Goal: Task Accomplishment & Management: Manage account settings

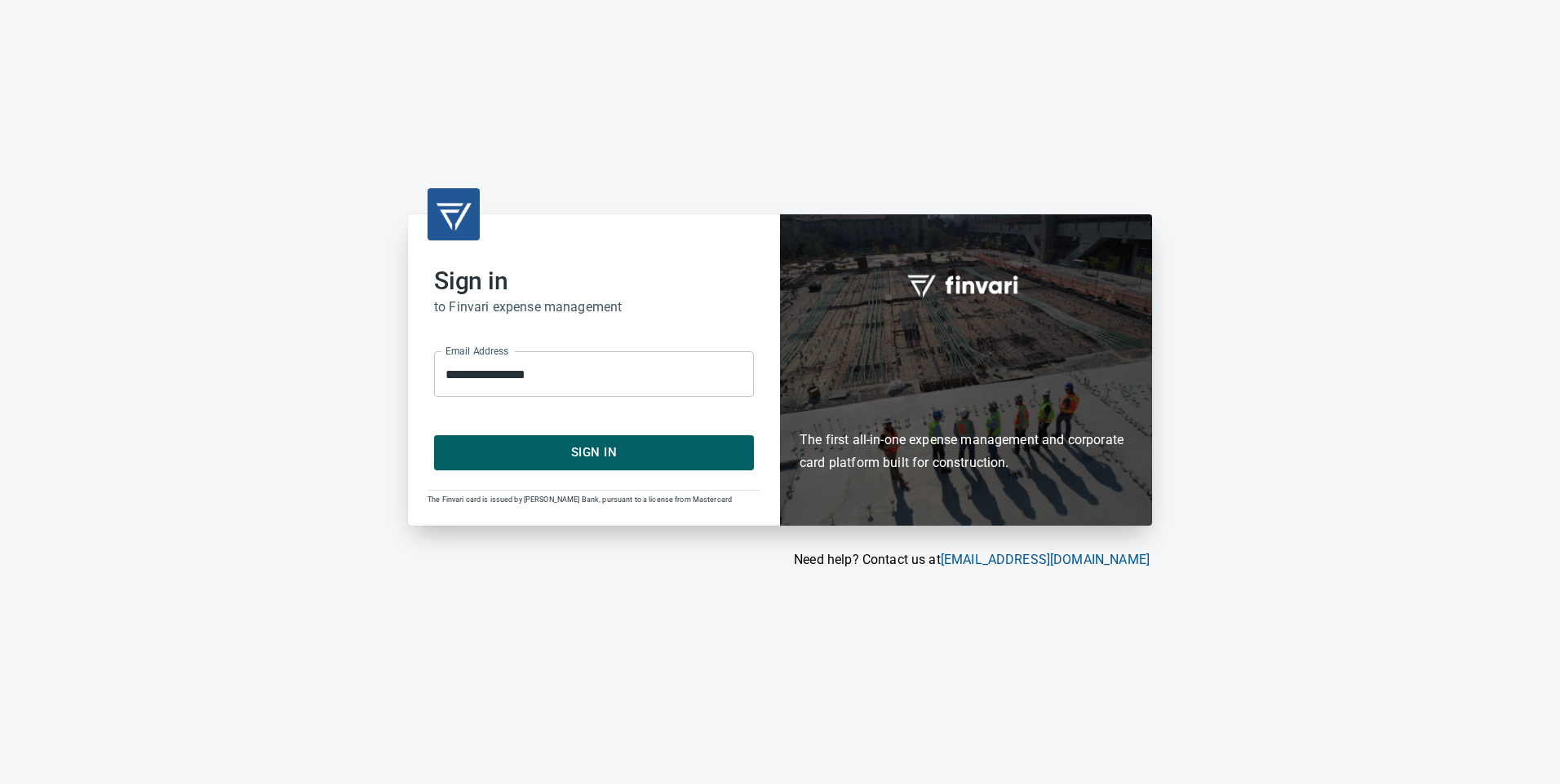
type input "**********"
click at [623, 451] on span "Sign In" at bounding box center [594, 452] width 284 height 21
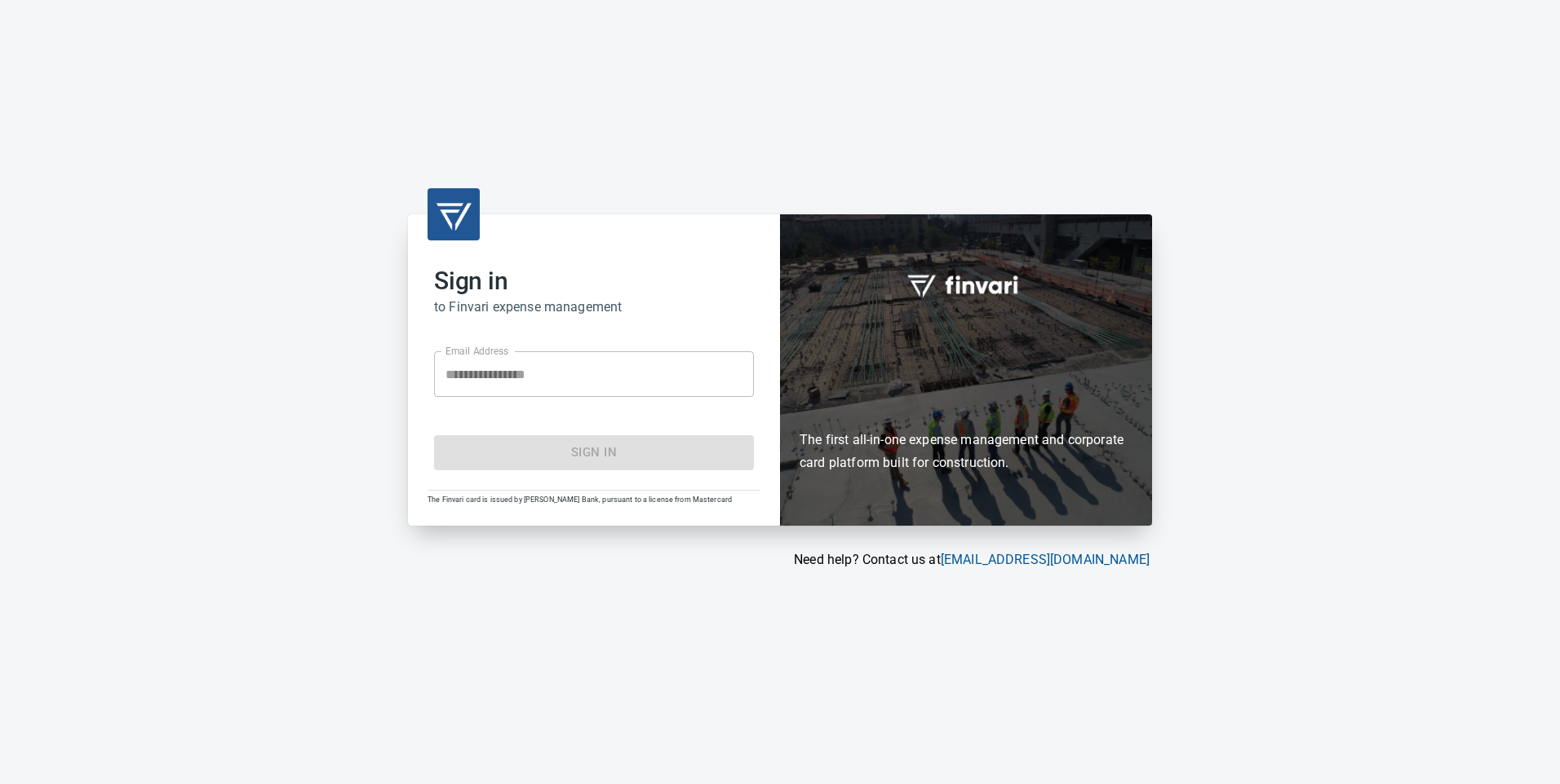
click at [754, 374] on div at bounding box center [754, 374] width 0 height 0
click at [400, 458] on div "**********" at bounding box center [780, 391] width 783 height 354
click at [511, 255] on div "**********" at bounding box center [594, 369] width 372 height 311
click at [625, 210] on div "**********" at bounding box center [780, 392] width 1560 height 784
click at [629, 208] on div "**********" at bounding box center [780, 392] width 1560 height 784
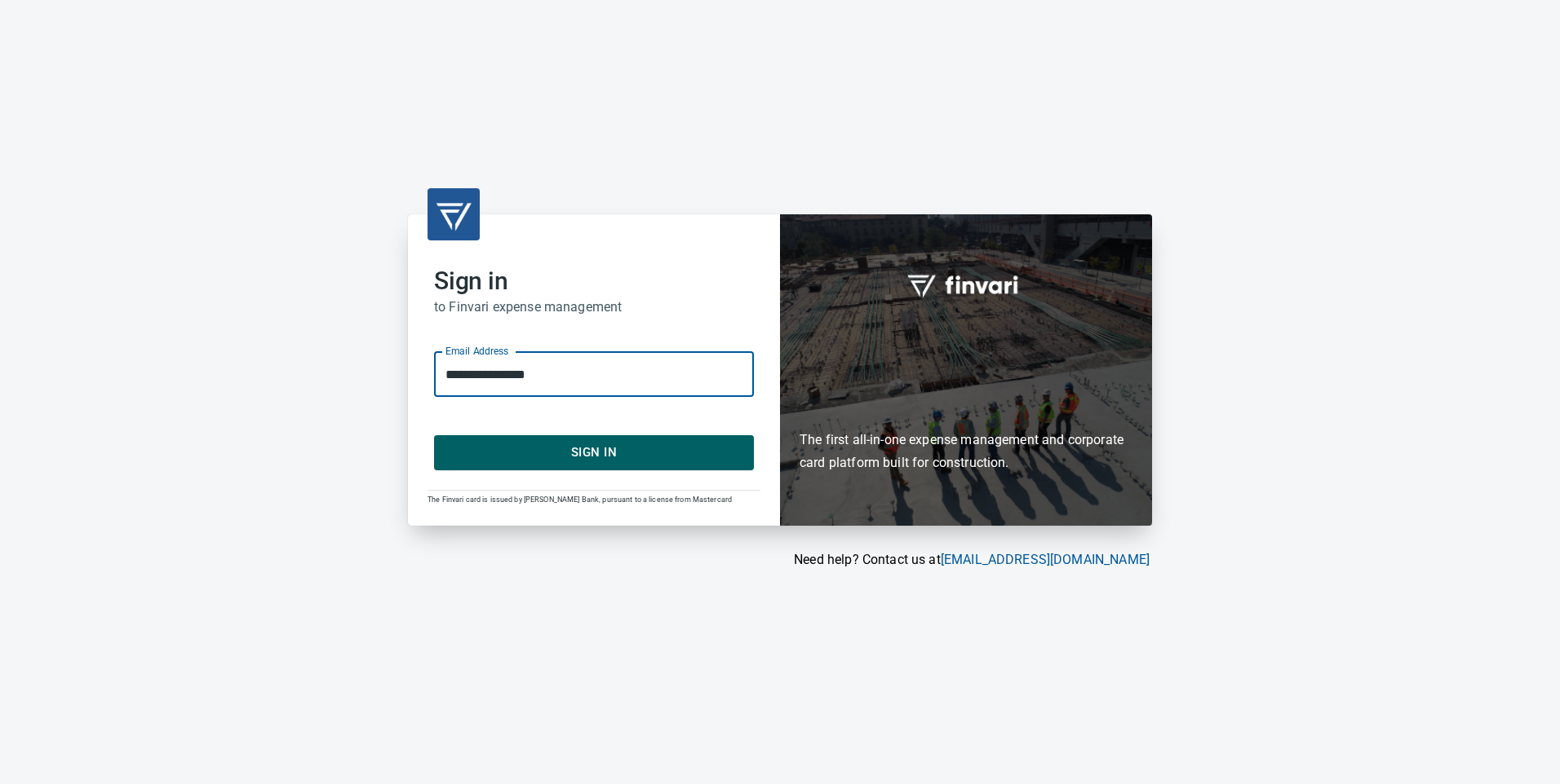
drag, startPoint x: 543, startPoint y: 384, endPoint x: 409, endPoint y: 381, distance: 134.0
click at [409, 381] on div "**********" at bounding box center [594, 369] width 372 height 311
type input "*"
type input "**********"
click at [434, 436] on button "Sign In" at bounding box center [594, 453] width 320 height 35
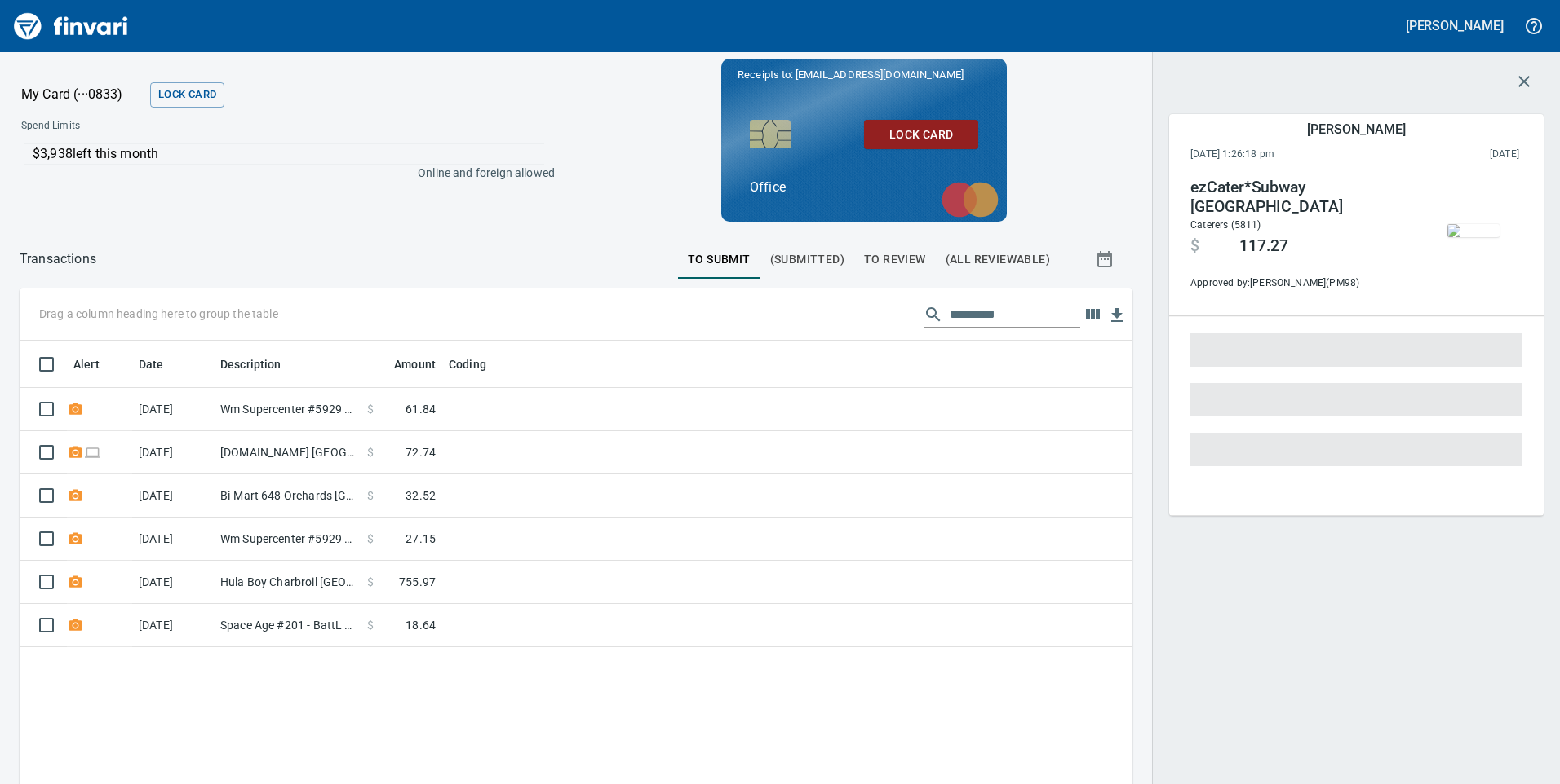
scroll to position [592, 1088]
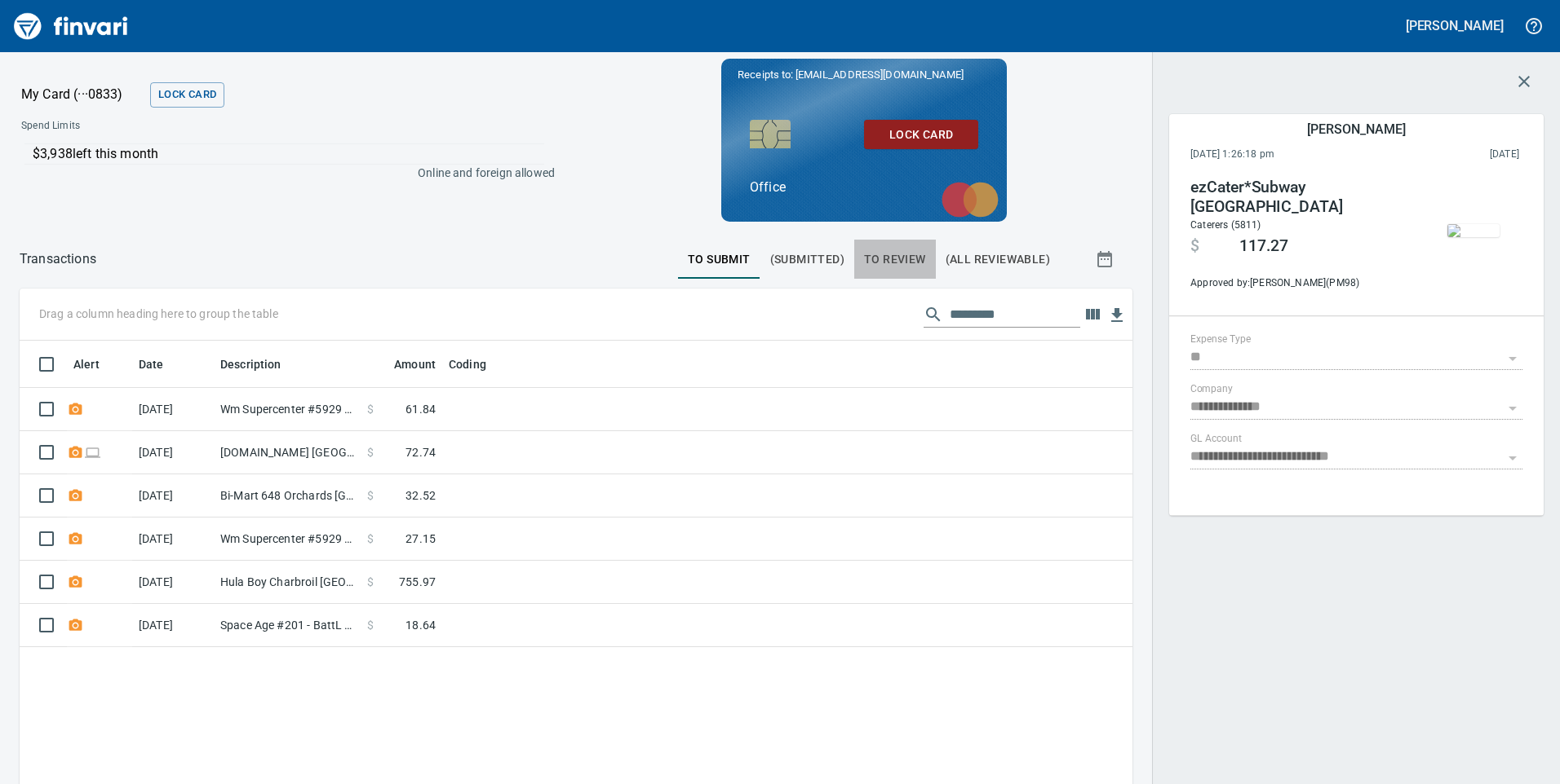
click at [886, 258] on span "To Review" at bounding box center [895, 259] width 62 height 21
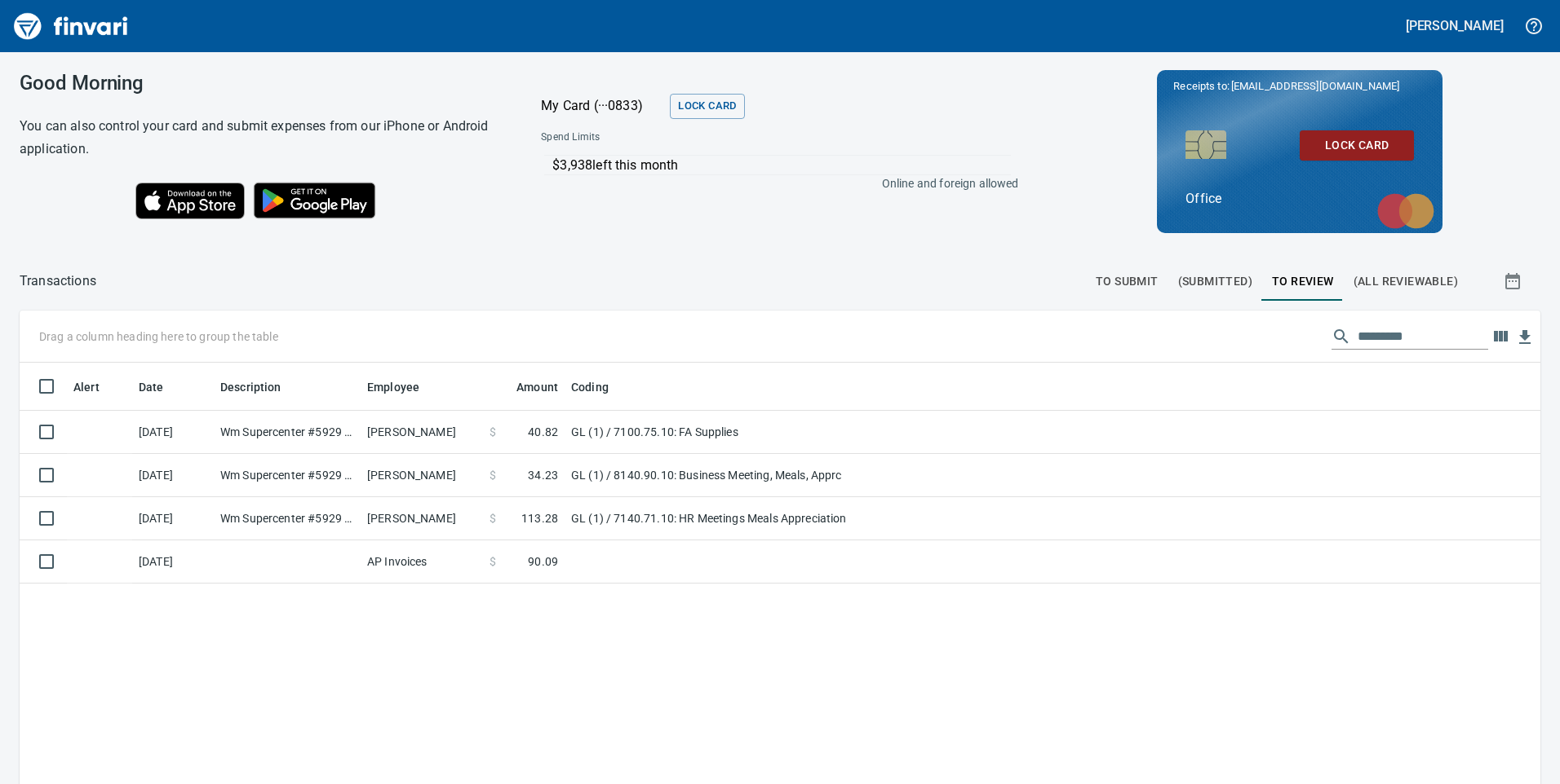
scroll to position [592, 1496]
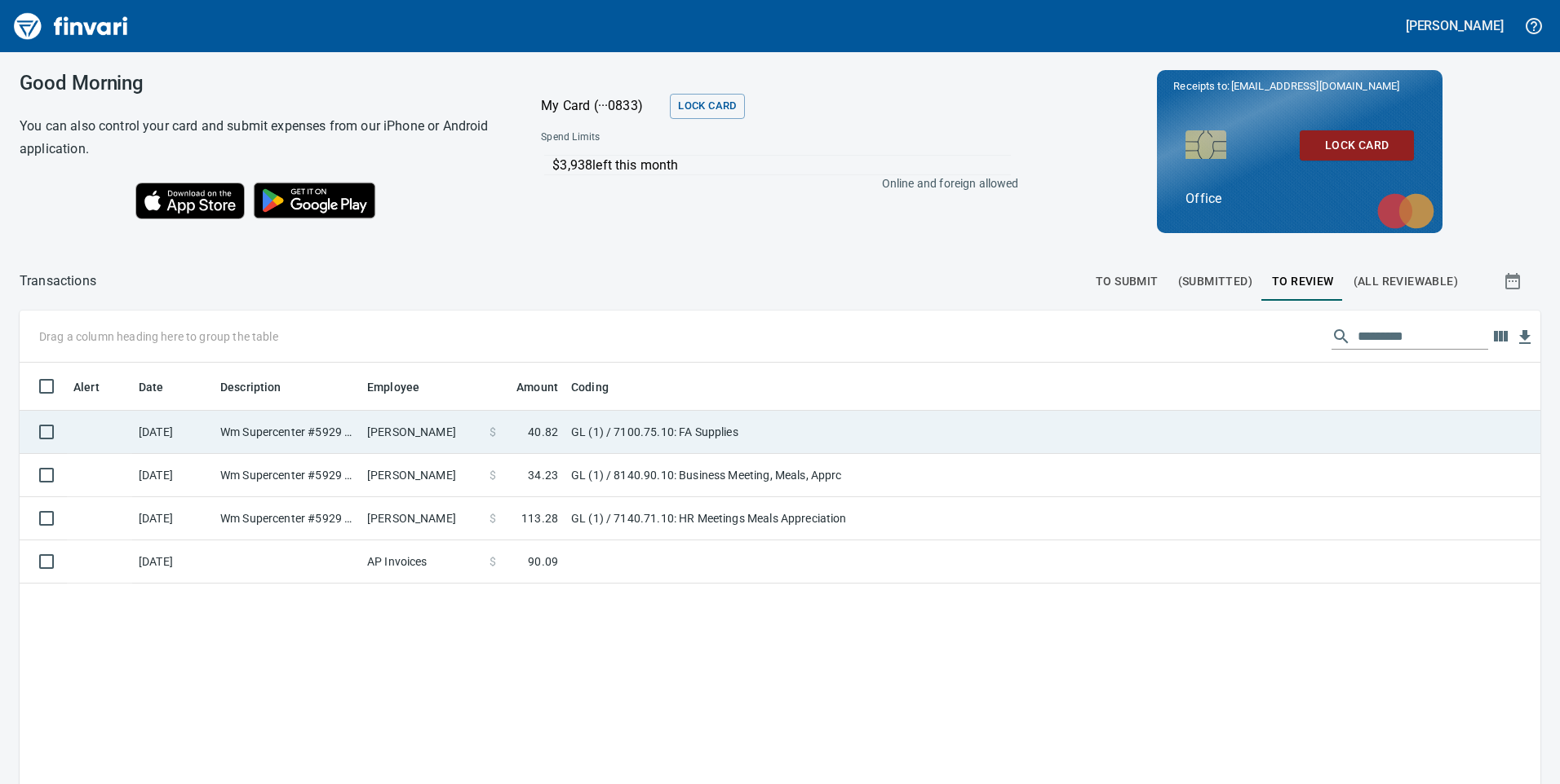
drag, startPoint x: 767, startPoint y: 421, endPoint x: 786, endPoint y: 418, distance: 19.2
click at [768, 421] on td "GL (1) / 7100.75.10: FA Supplies" at bounding box center [769, 433] width 408 height 44
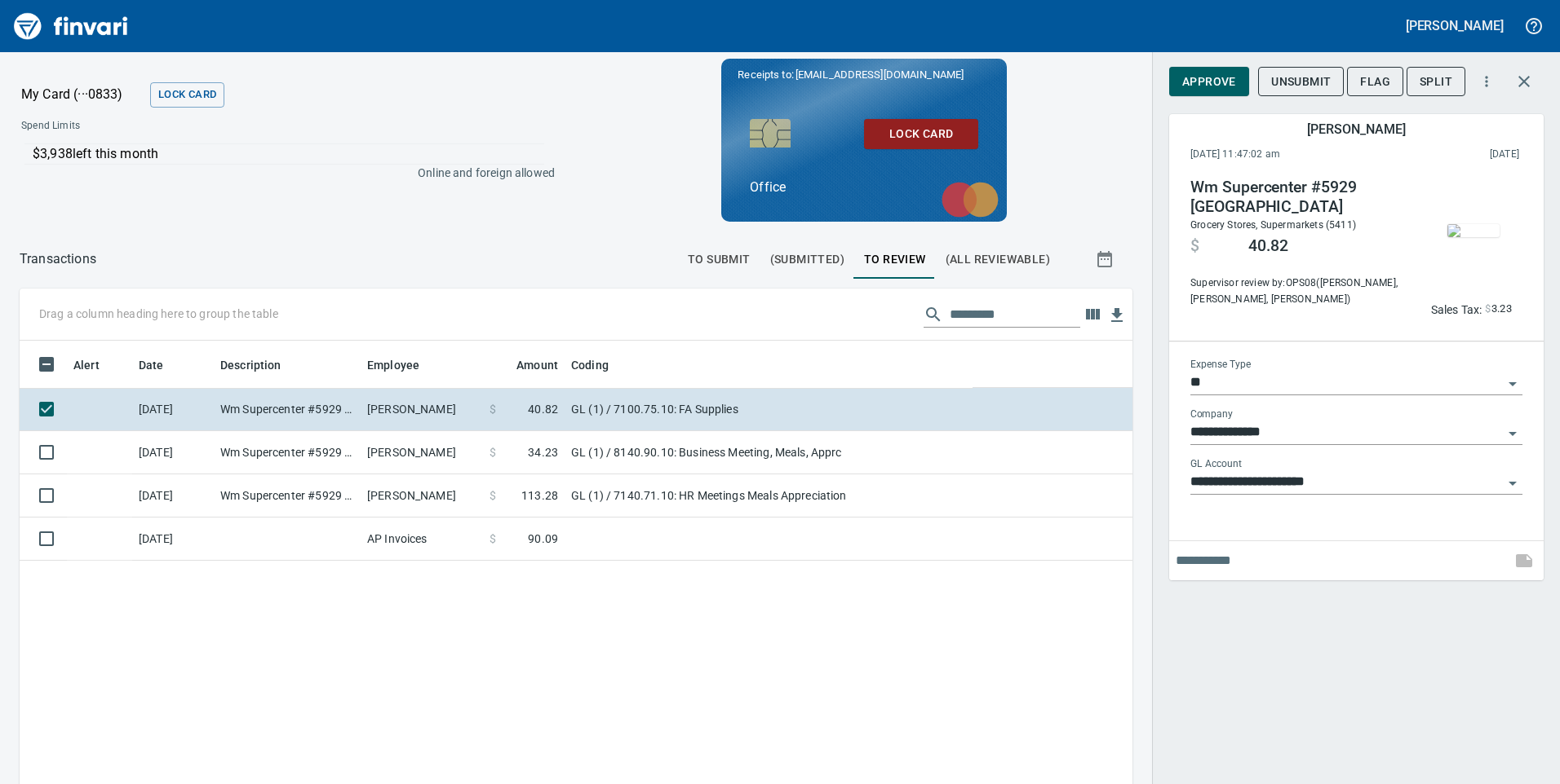
scroll to position [592, 1088]
click at [1472, 224] on img "button" at bounding box center [1474, 230] width 53 height 13
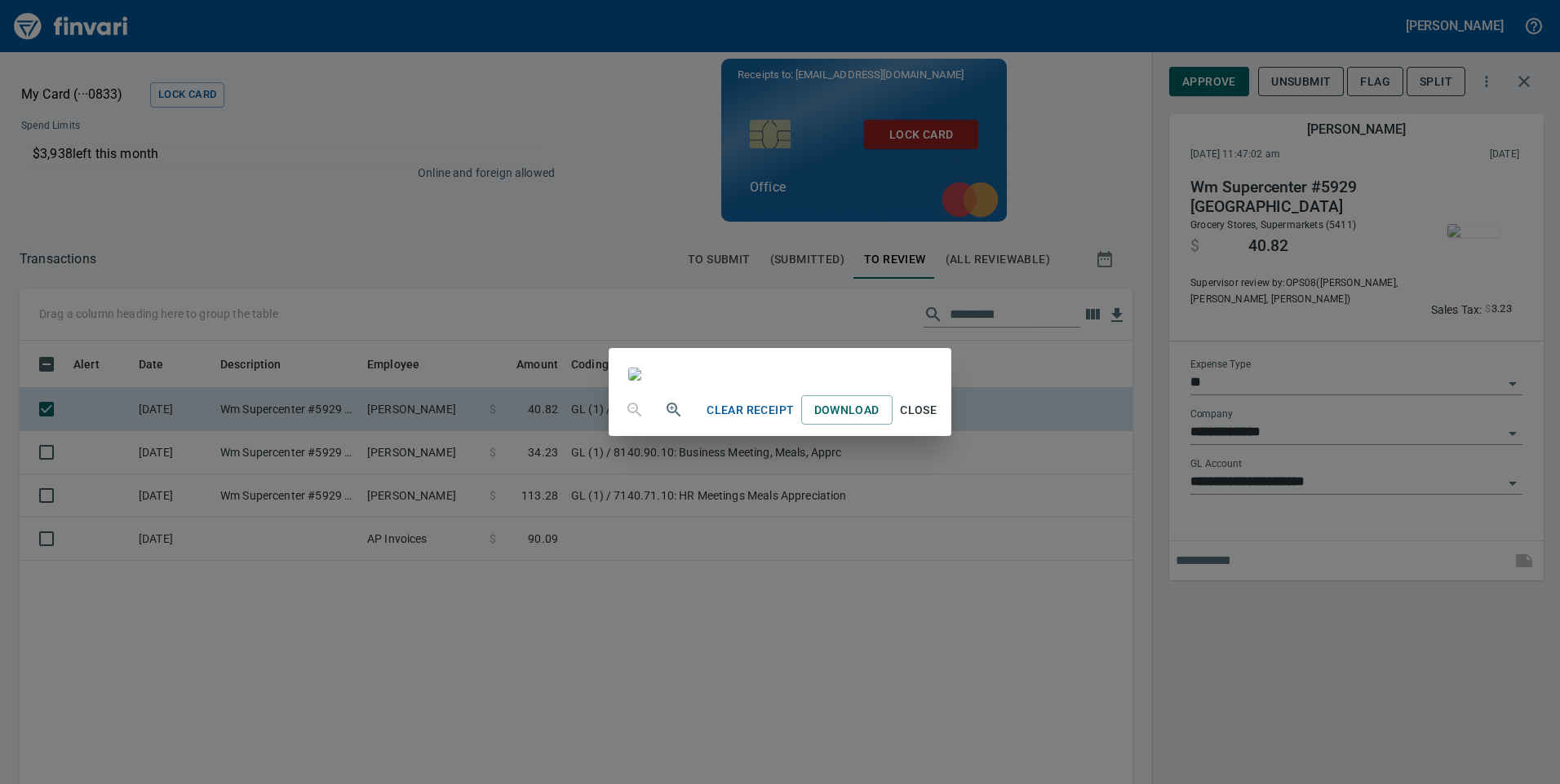
scroll to position [163, 0]
click at [1384, 633] on div "Clear Receipt Download Close" at bounding box center [780, 392] width 1560 height 784
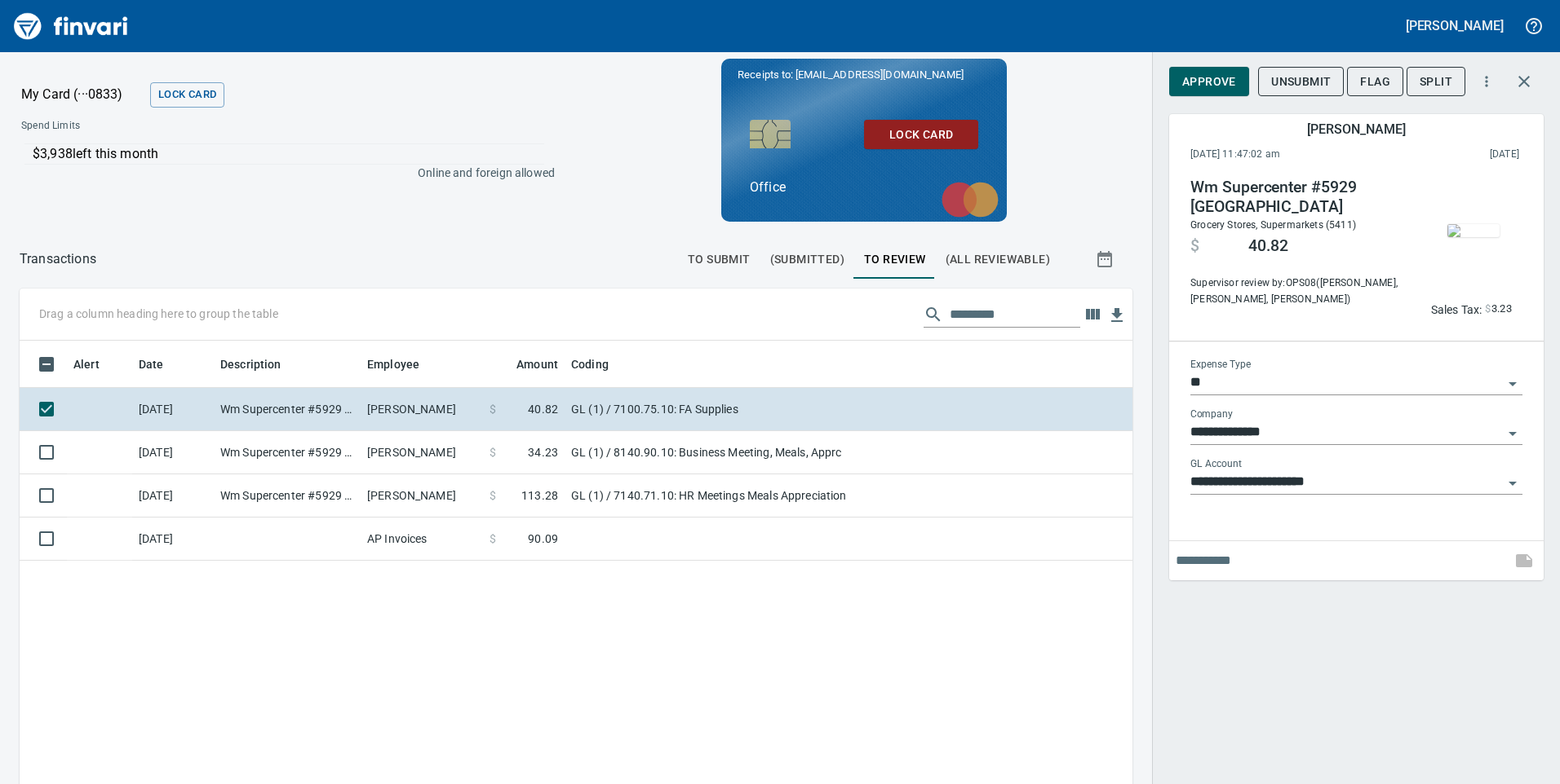
drag, startPoint x: 1233, startPoint y: 140, endPoint x: 1211, endPoint y: 167, distance: 34.8
drag, startPoint x: 1211, startPoint y: 167, endPoint x: 566, endPoint y: 215, distance: 646.8
click at [566, 215] on div "My Card (···0833) Lock Card Spend Limits $3,938 left this month Online and fore…" at bounding box center [576, 140] width 1152 height 176
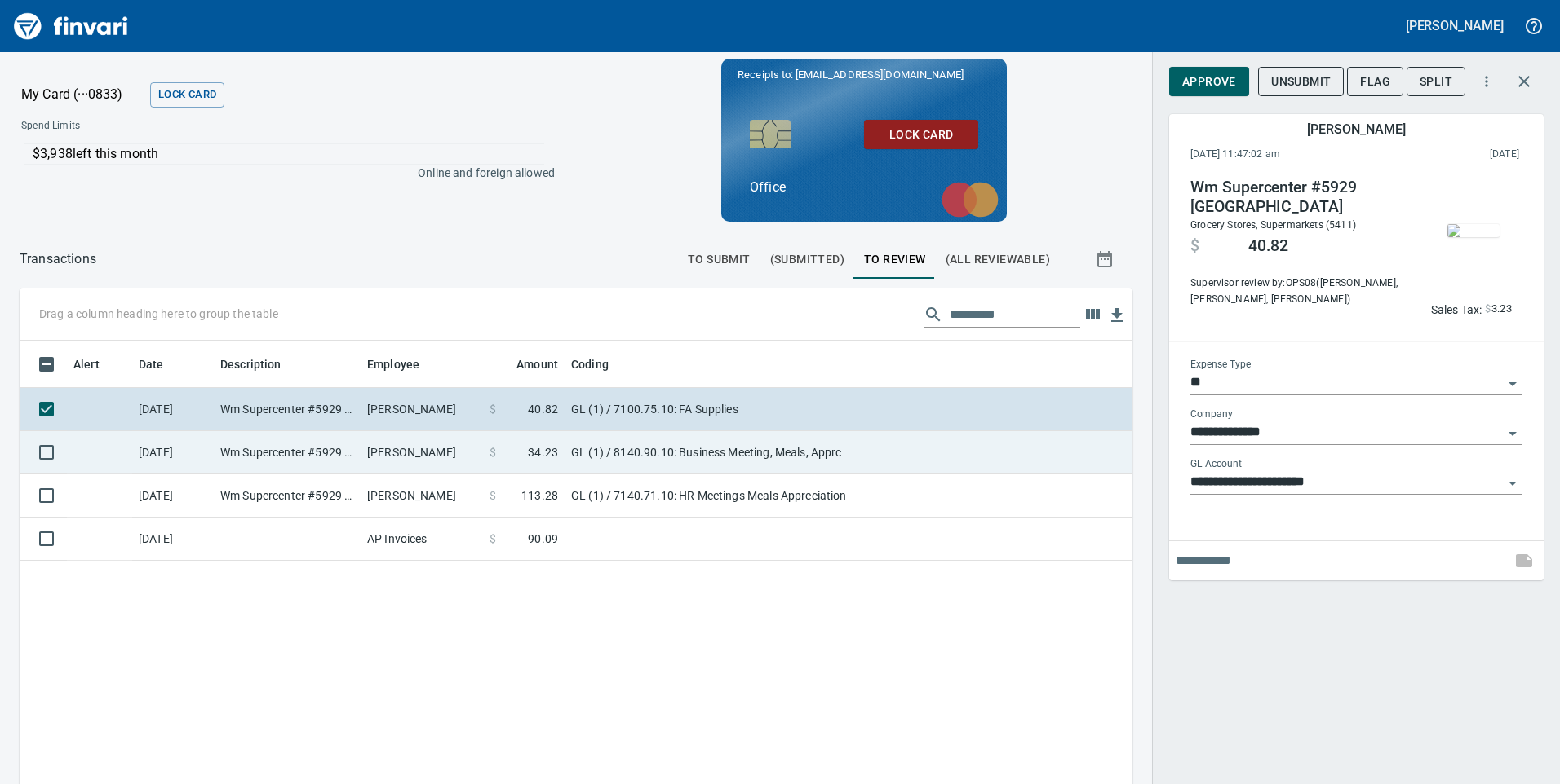
click at [426, 451] on td "Chloe Smith" at bounding box center [421, 454] width 122 height 44
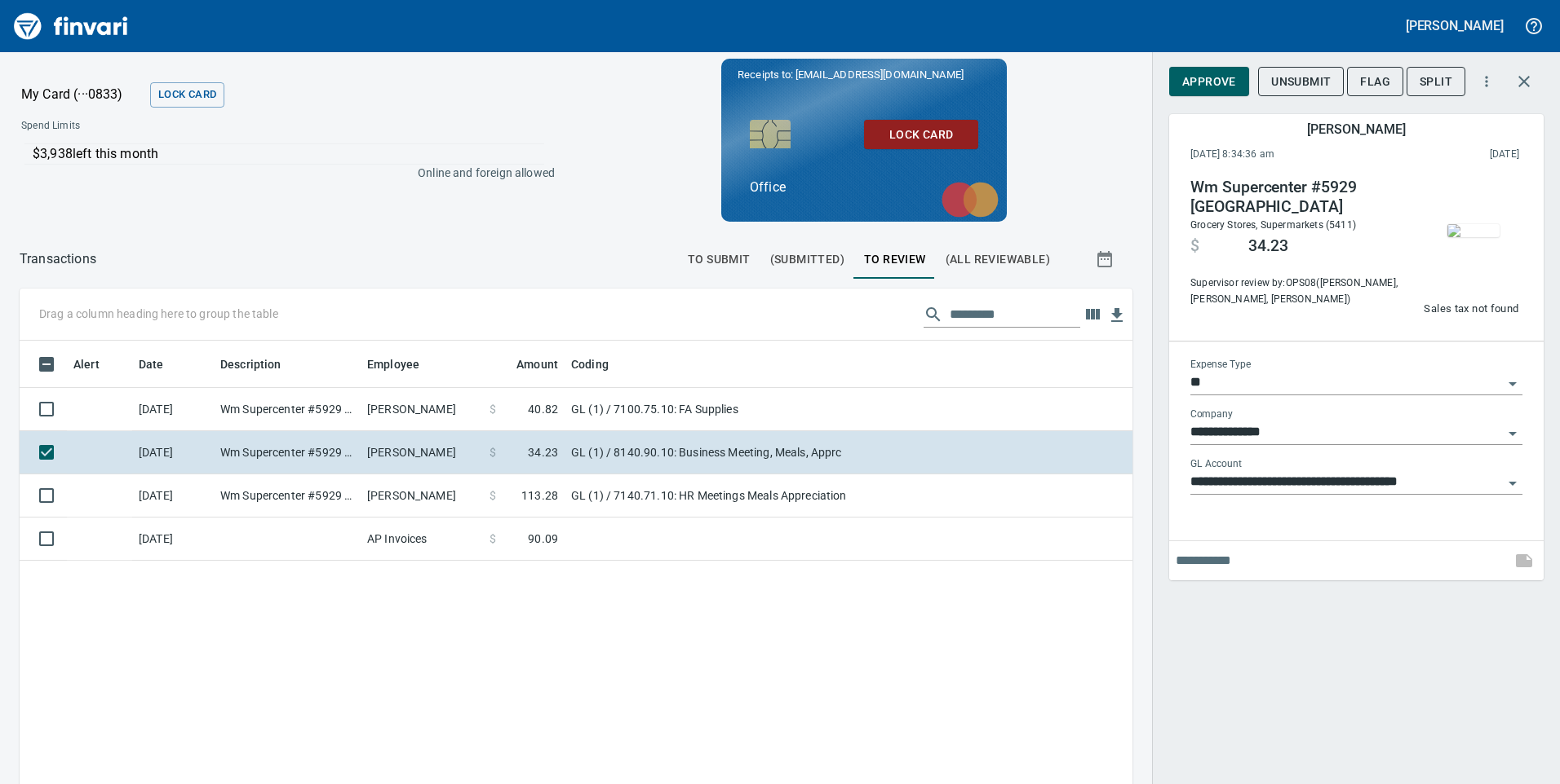
click at [1488, 224] on img "button" at bounding box center [1474, 230] width 53 height 13
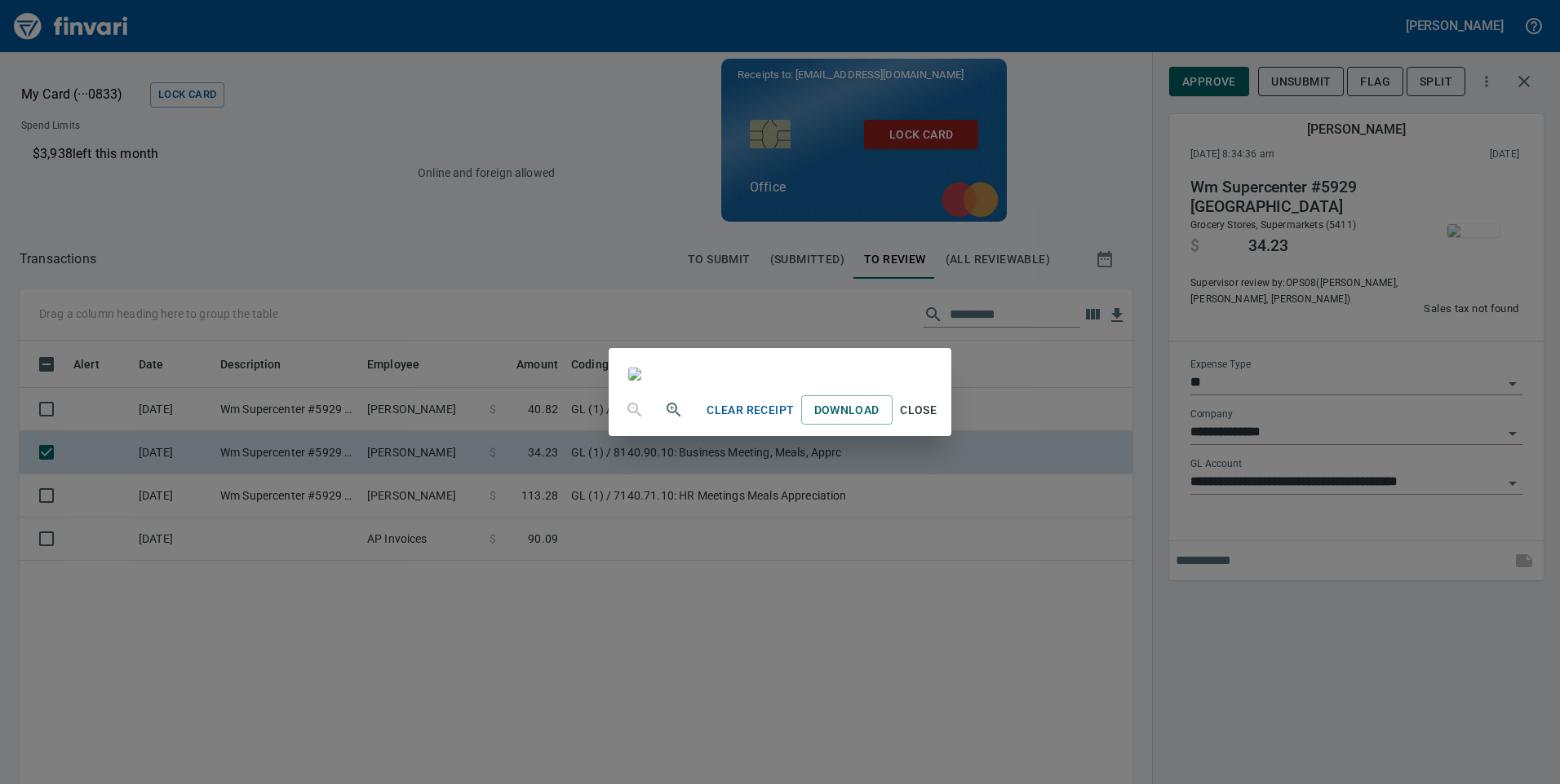
scroll to position [81, 0]
click at [1288, 626] on div "Clear Receipt Download Close" at bounding box center [780, 392] width 1560 height 784
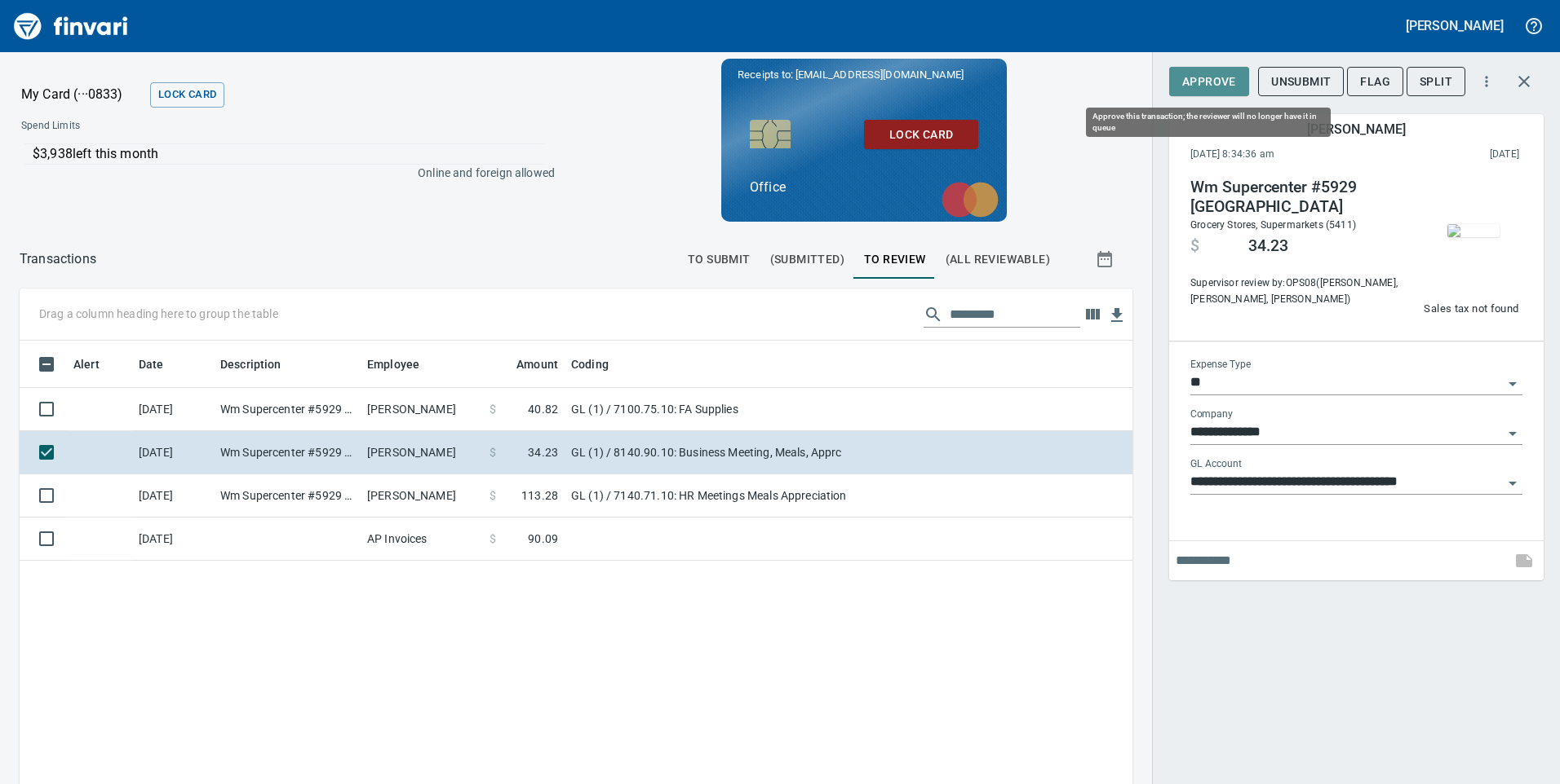
click at [1210, 88] on span "Approve" at bounding box center [1209, 81] width 54 height 21
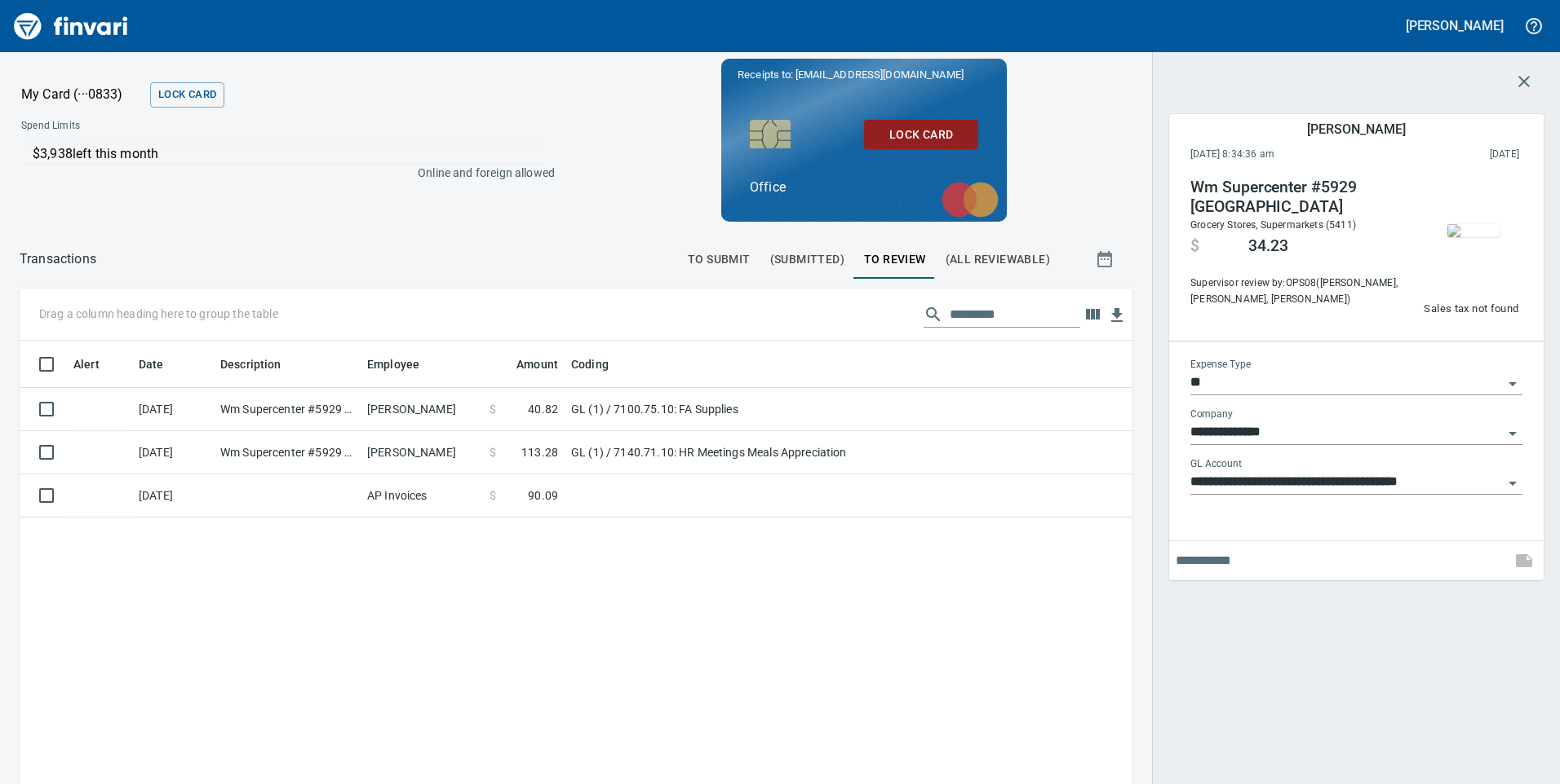
scroll to position [592, 1088]
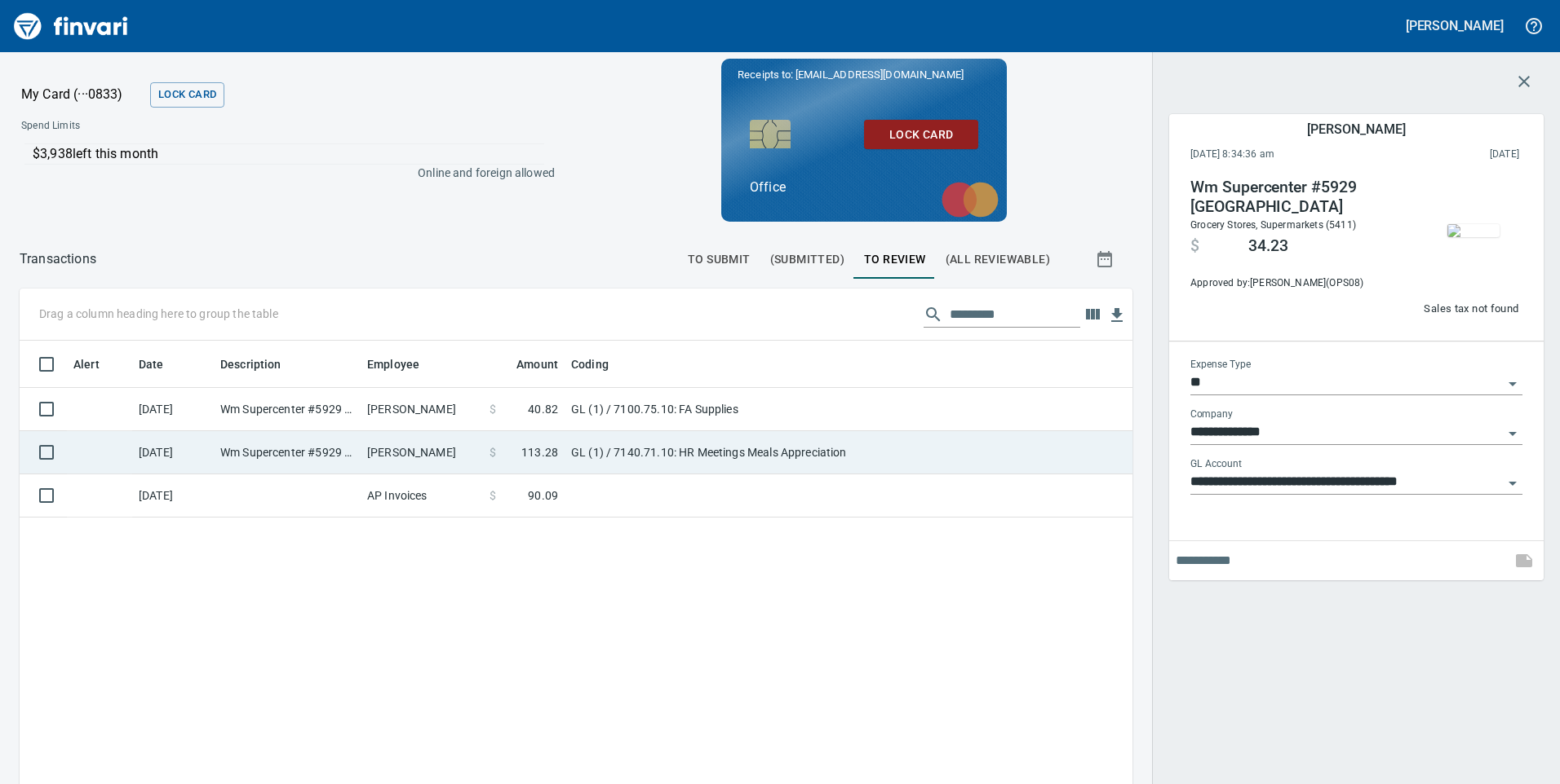
drag, startPoint x: 839, startPoint y: 464, endPoint x: 854, endPoint y: 467, distance: 15.3
click at [841, 468] on td "GL (1) / 7140.71.10: HR Meetings Meals Appreciation" at bounding box center [769, 454] width 408 height 44
type input "**********"
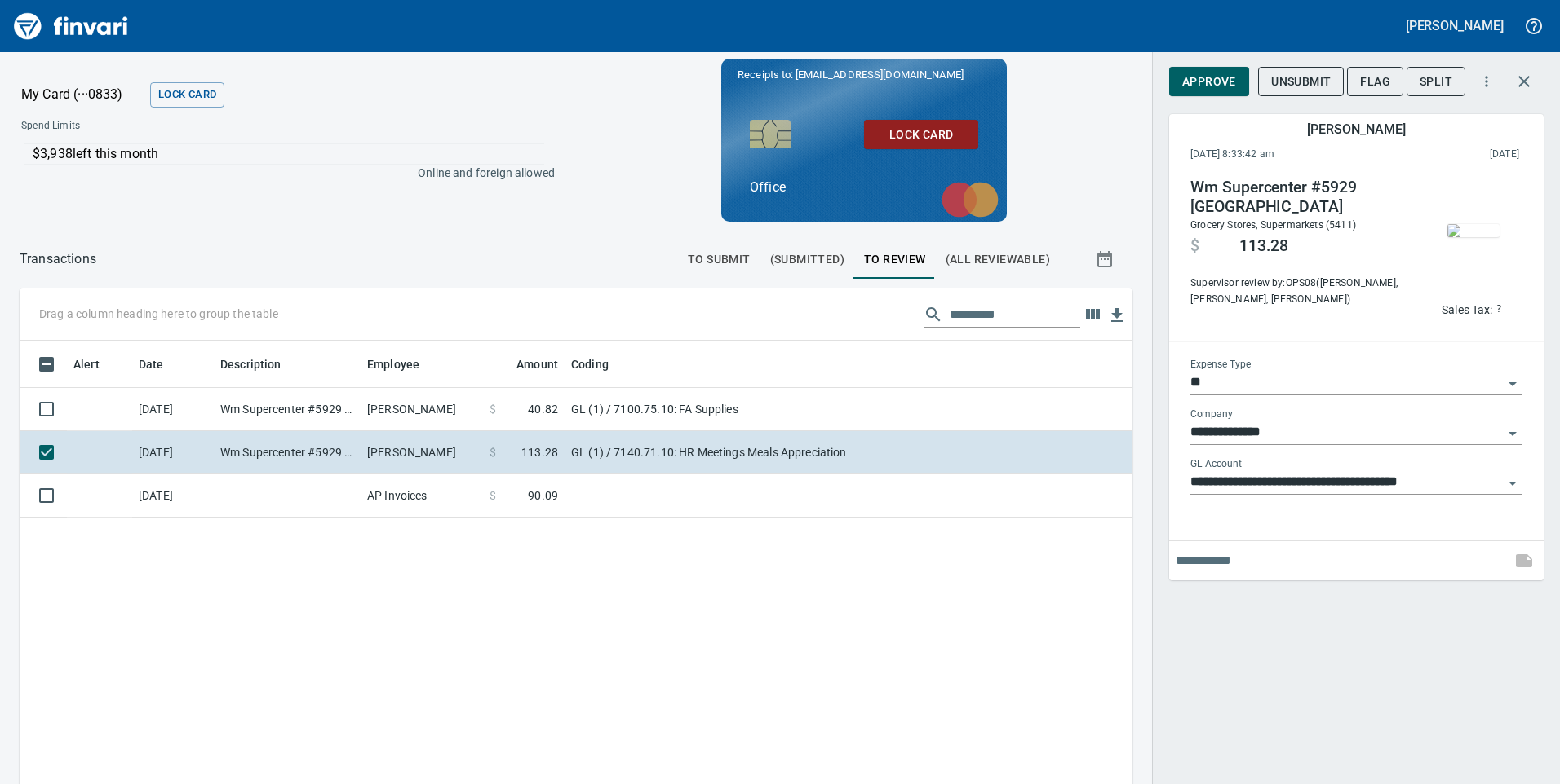
scroll to position [592, 1088]
click at [1479, 231] on img "button" at bounding box center [1474, 230] width 53 height 13
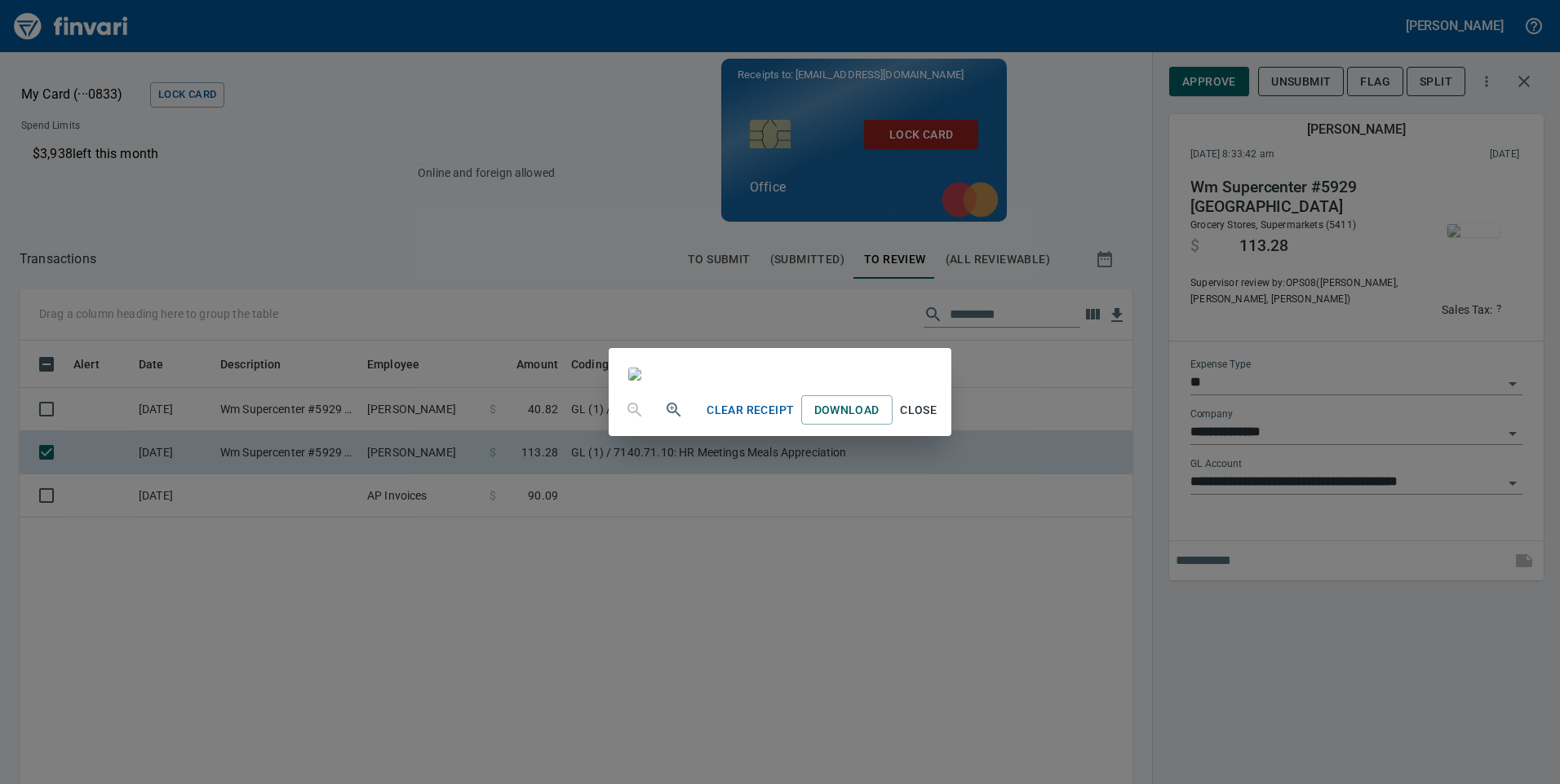
click at [1293, 606] on div "Clear Receipt Download Close" at bounding box center [780, 392] width 1560 height 784
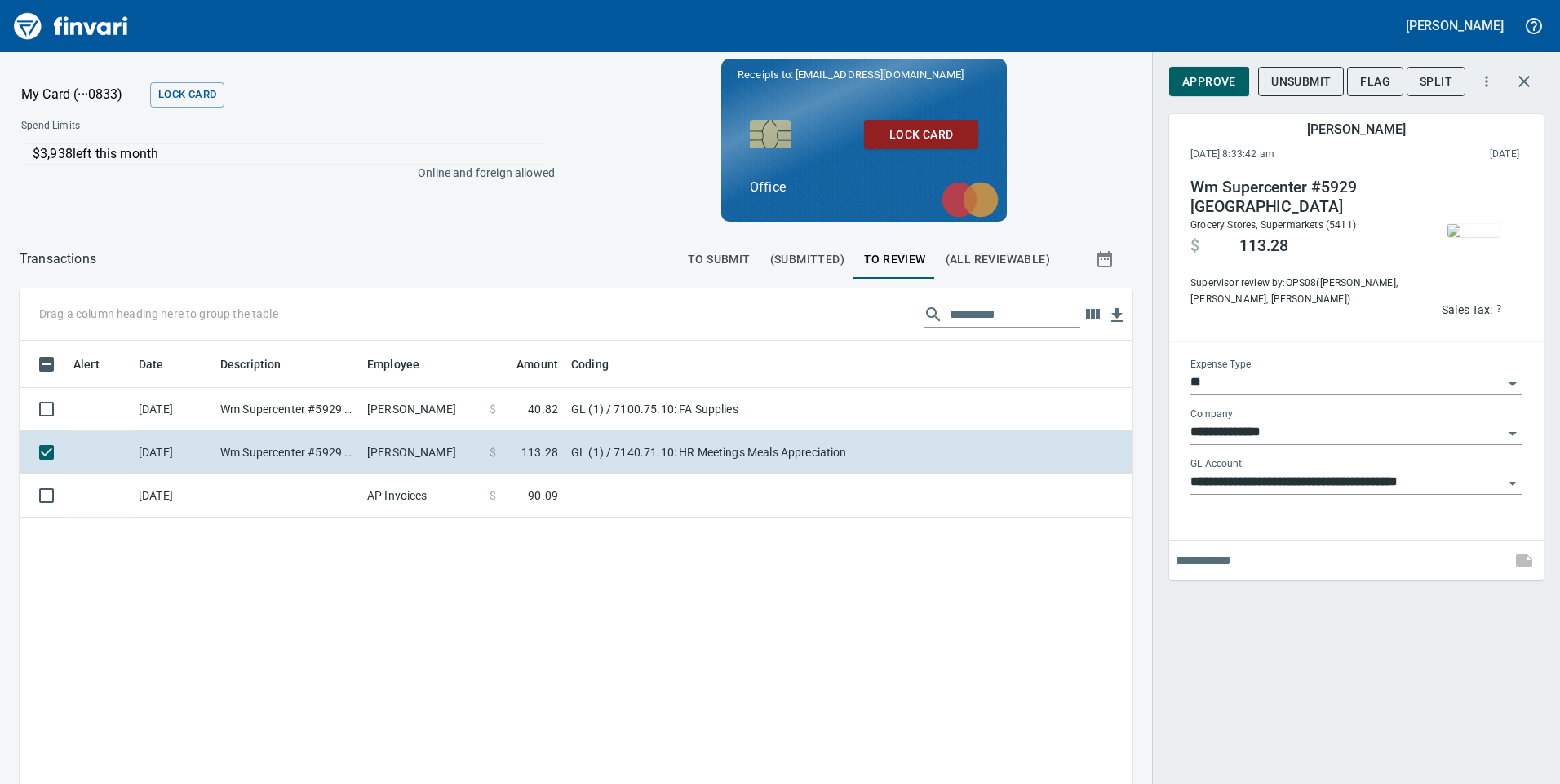
click at [1258, 570] on input "text" at bounding box center [1340, 561] width 329 height 26
type input "**********"
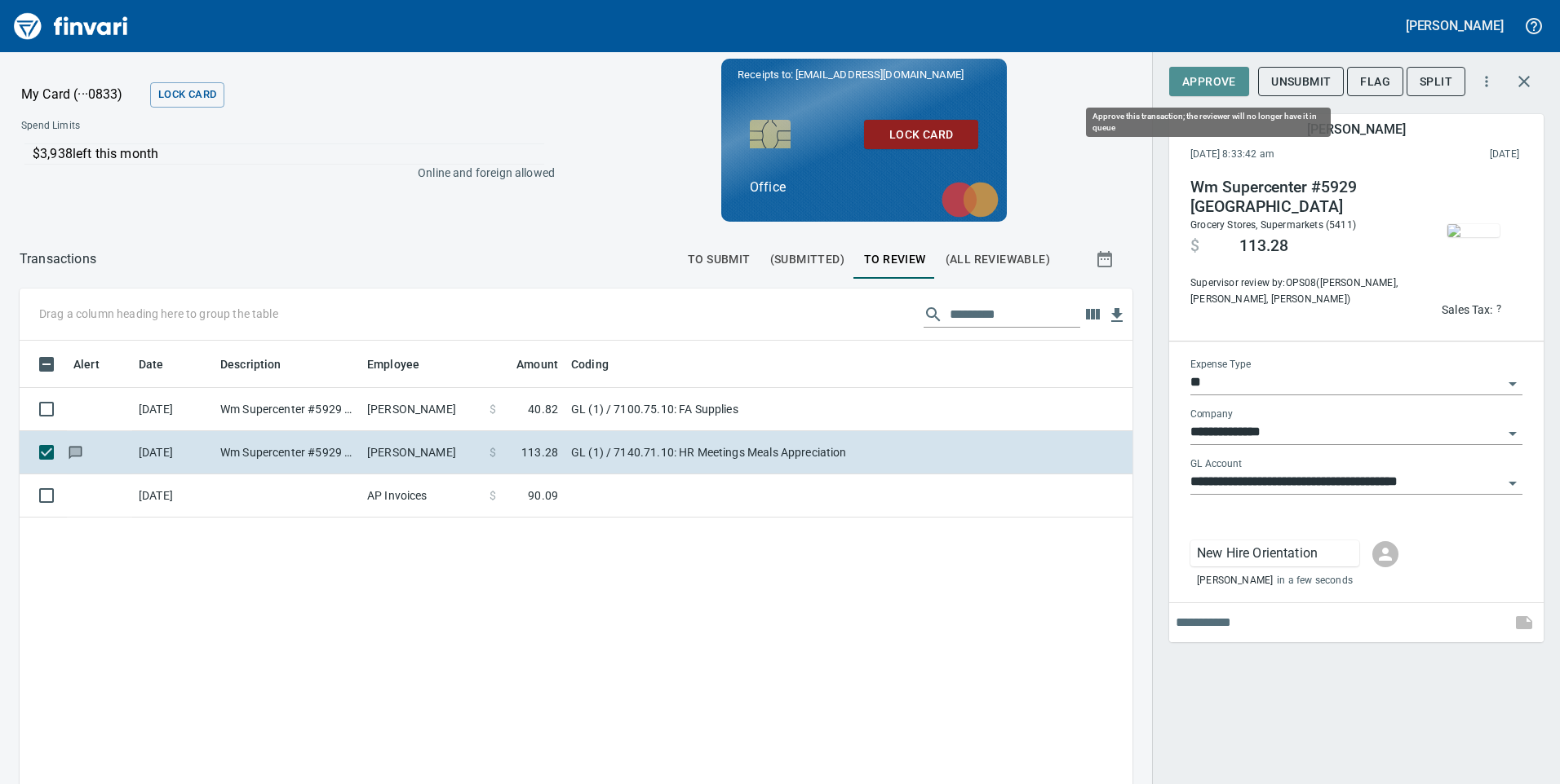
click at [1201, 76] on span "Approve" at bounding box center [1209, 81] width 54 height 21
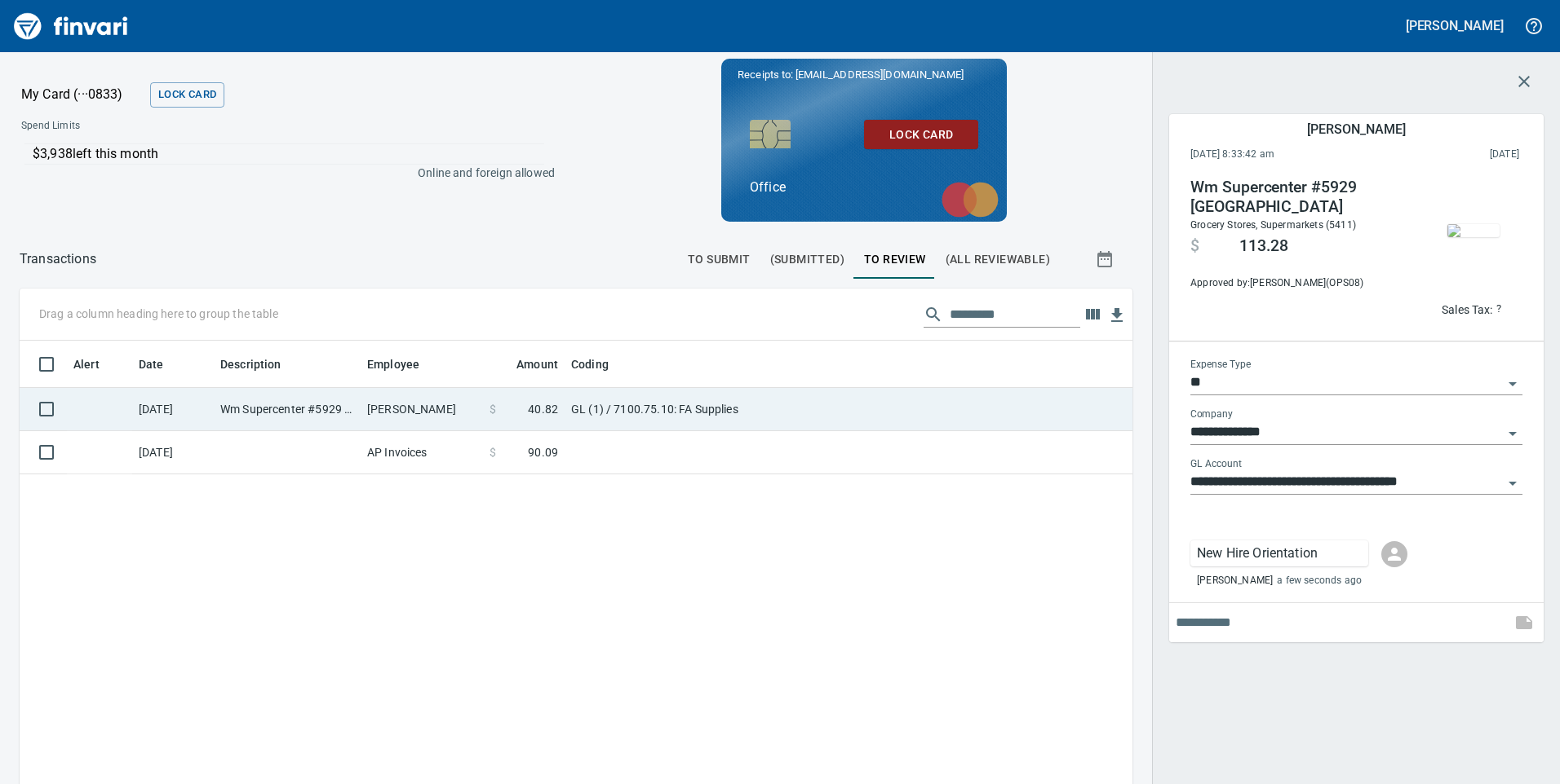
click at [645, 395] on td "GL (1) / 7100.75.10: FA Supplies" at bounding box center [769, 410] width 408 height 44
type input "**********"
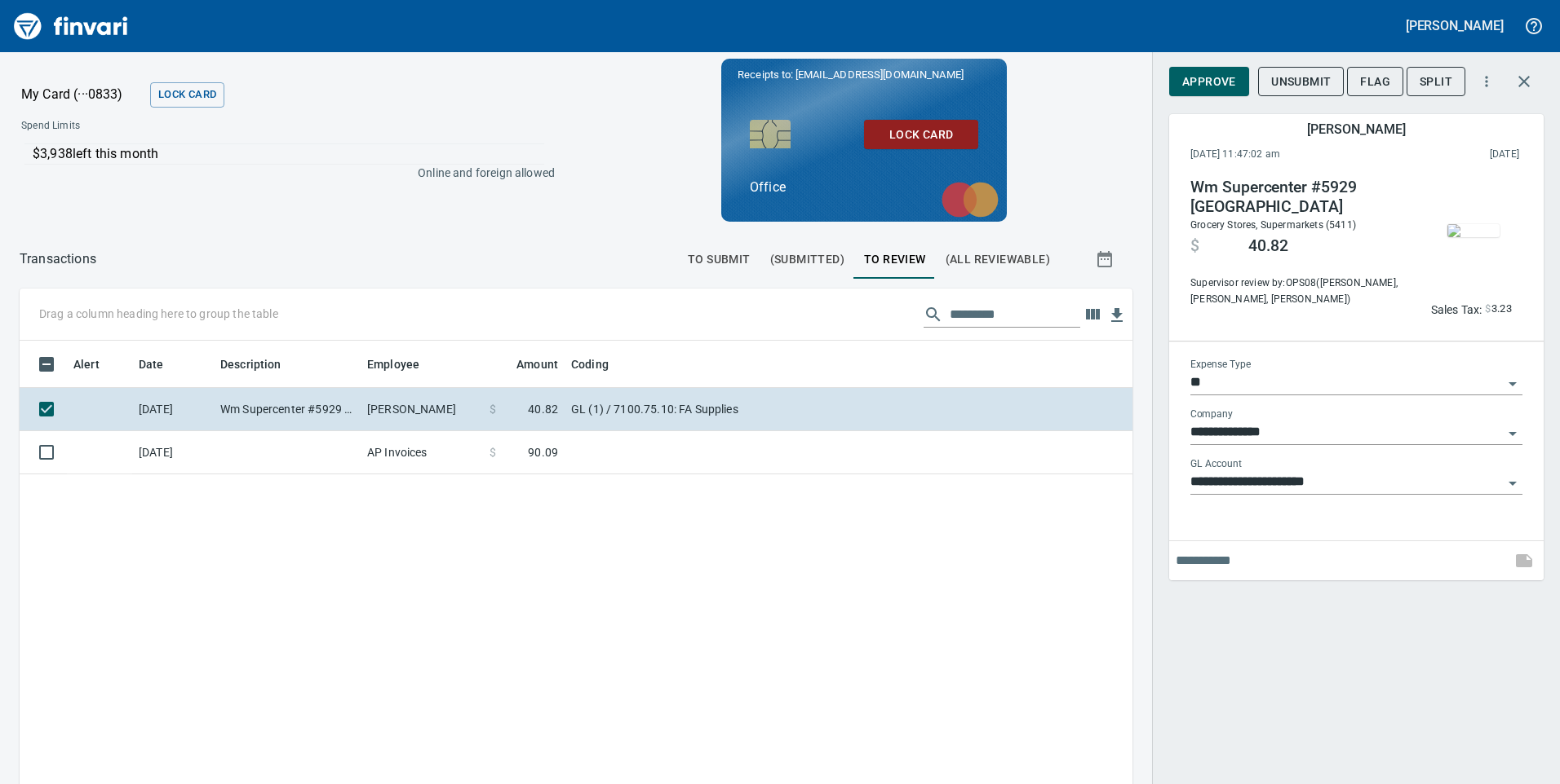
click at [1504, 224] on span "button" at bounding box center [1474, 230] width 69 height 13
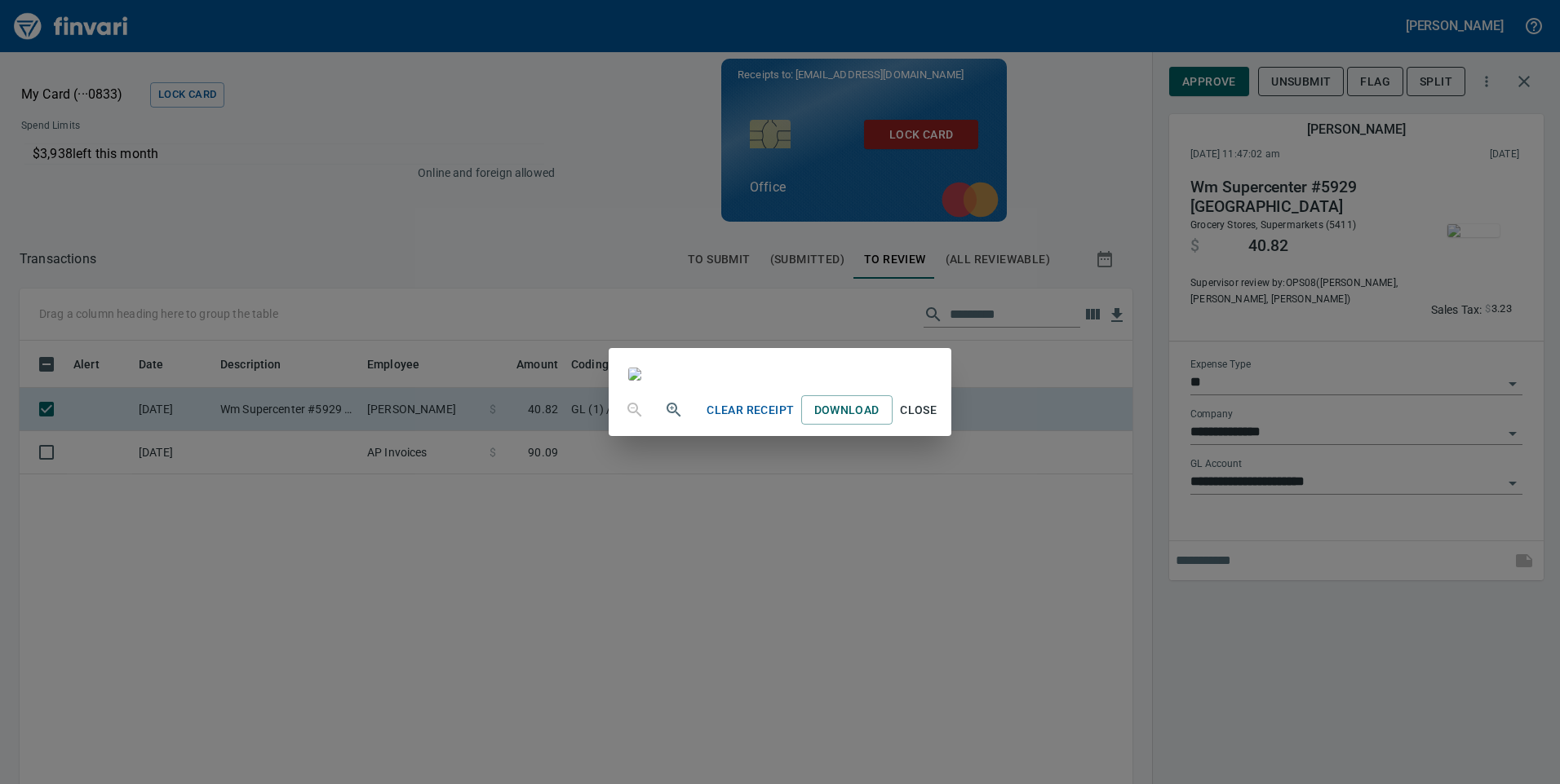
click at [1243, 615] on div "Clear Receipt Download Close" at bounding box center [780, 392] width 1560 height 784
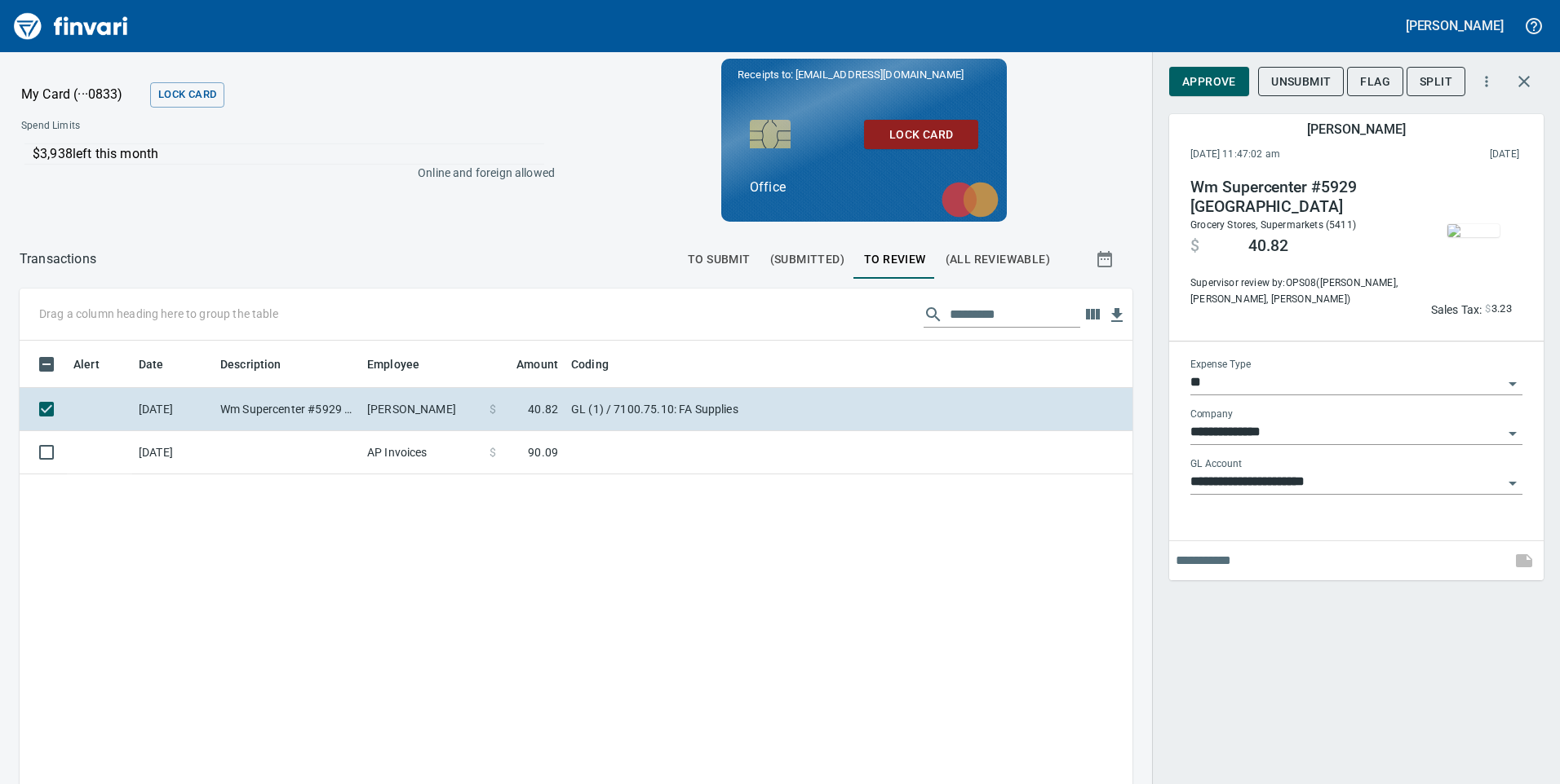
click at [1234, 571] on input "text" at bounding box center [1340, 561] width 329 height 26
type input "*"
type input "****"
click at [1223, 73] on span "Approve" at bounding box center [1209, 81] width 54 height 21
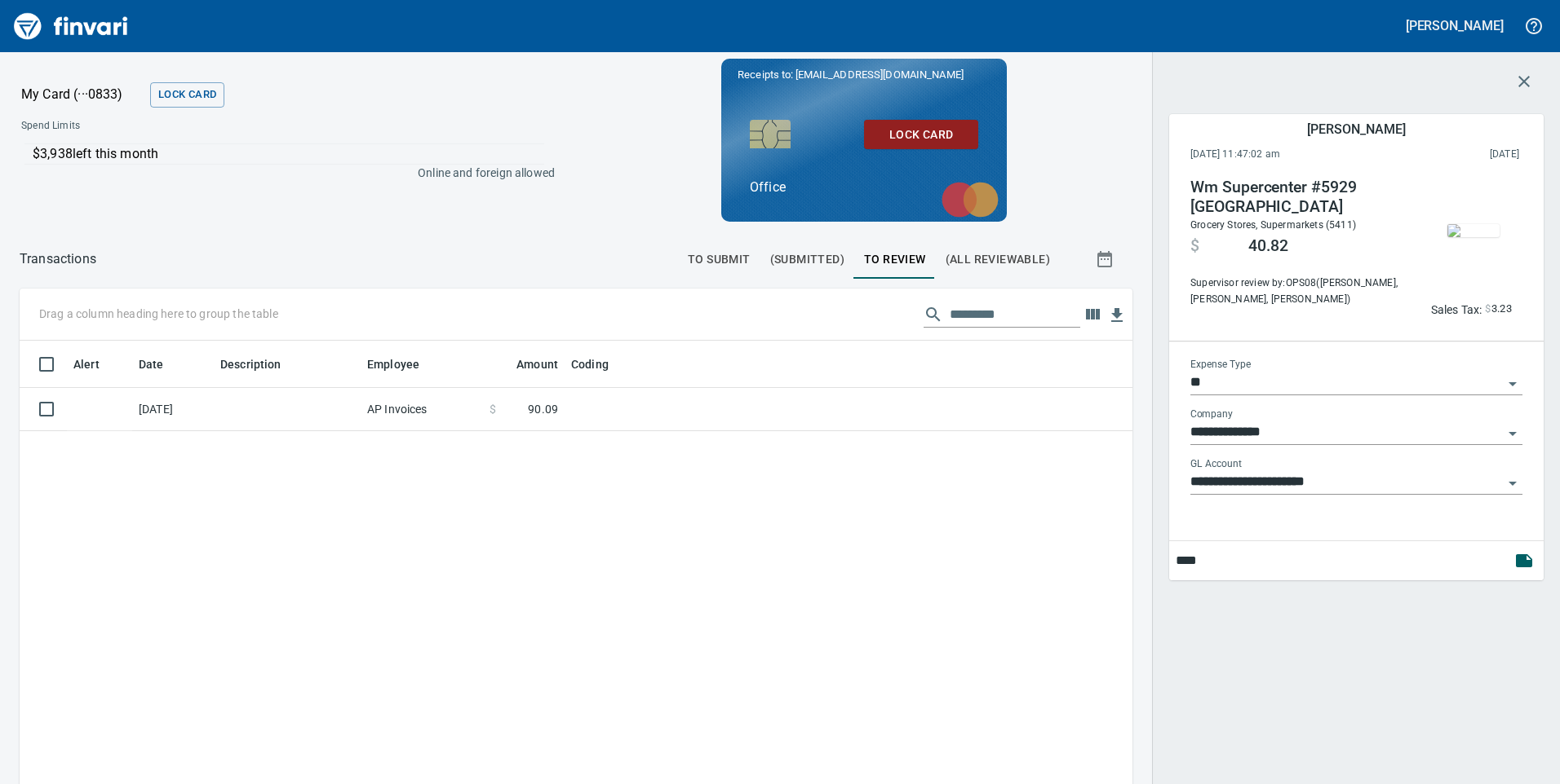
scroll to position [592, 1088]
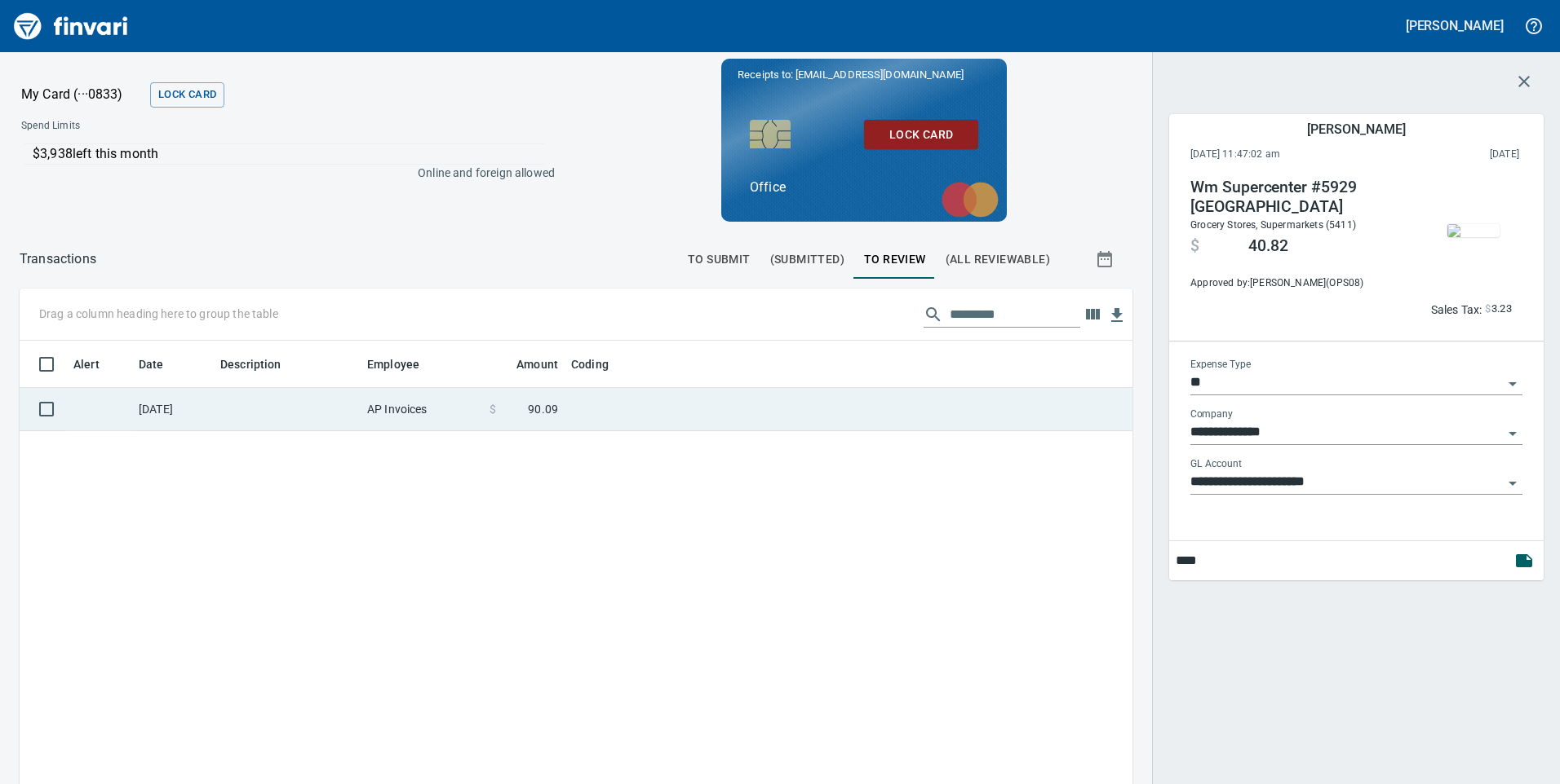
click at [556, 397] on td "$ 90.09" at bounding box center [523, 410] width 81 height 44
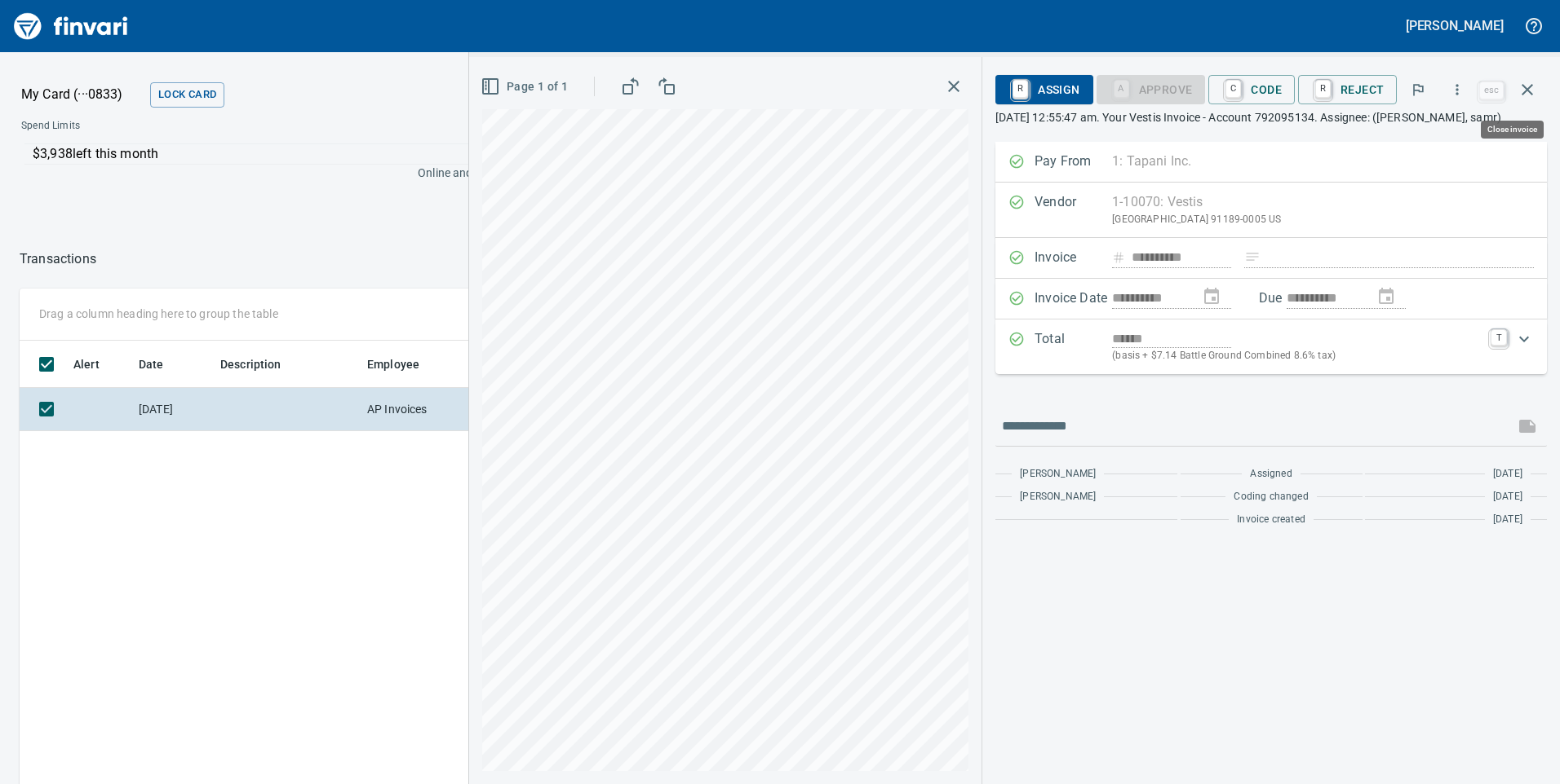
scroll to position [592, 1088]
click at [1259, 99] on span "C Code" at bounding box center [1251, 89] width 61 height 28
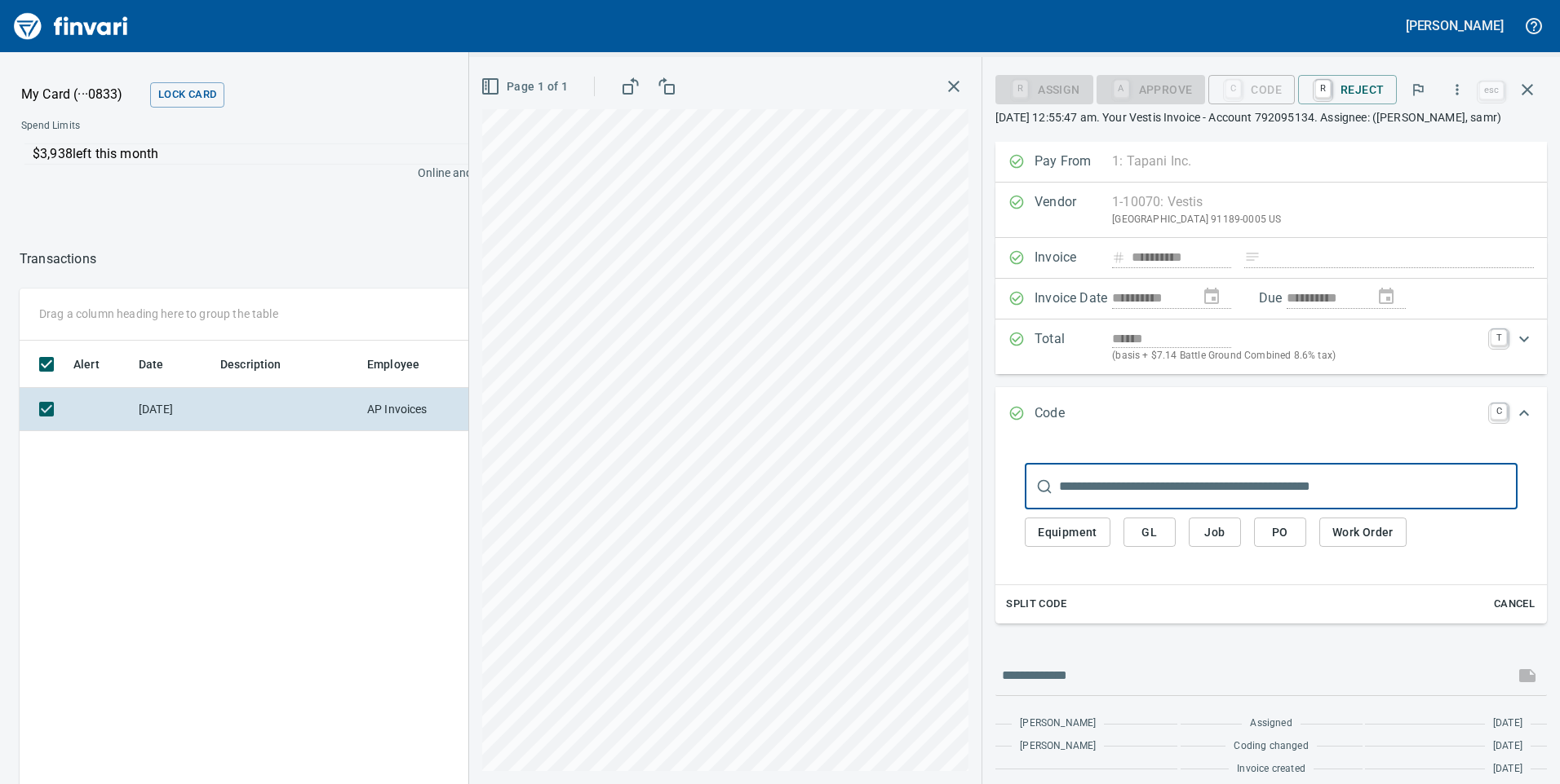
click at [1174, 548] on button "GL" at bounding box center [1149, 533] width 53 height 30
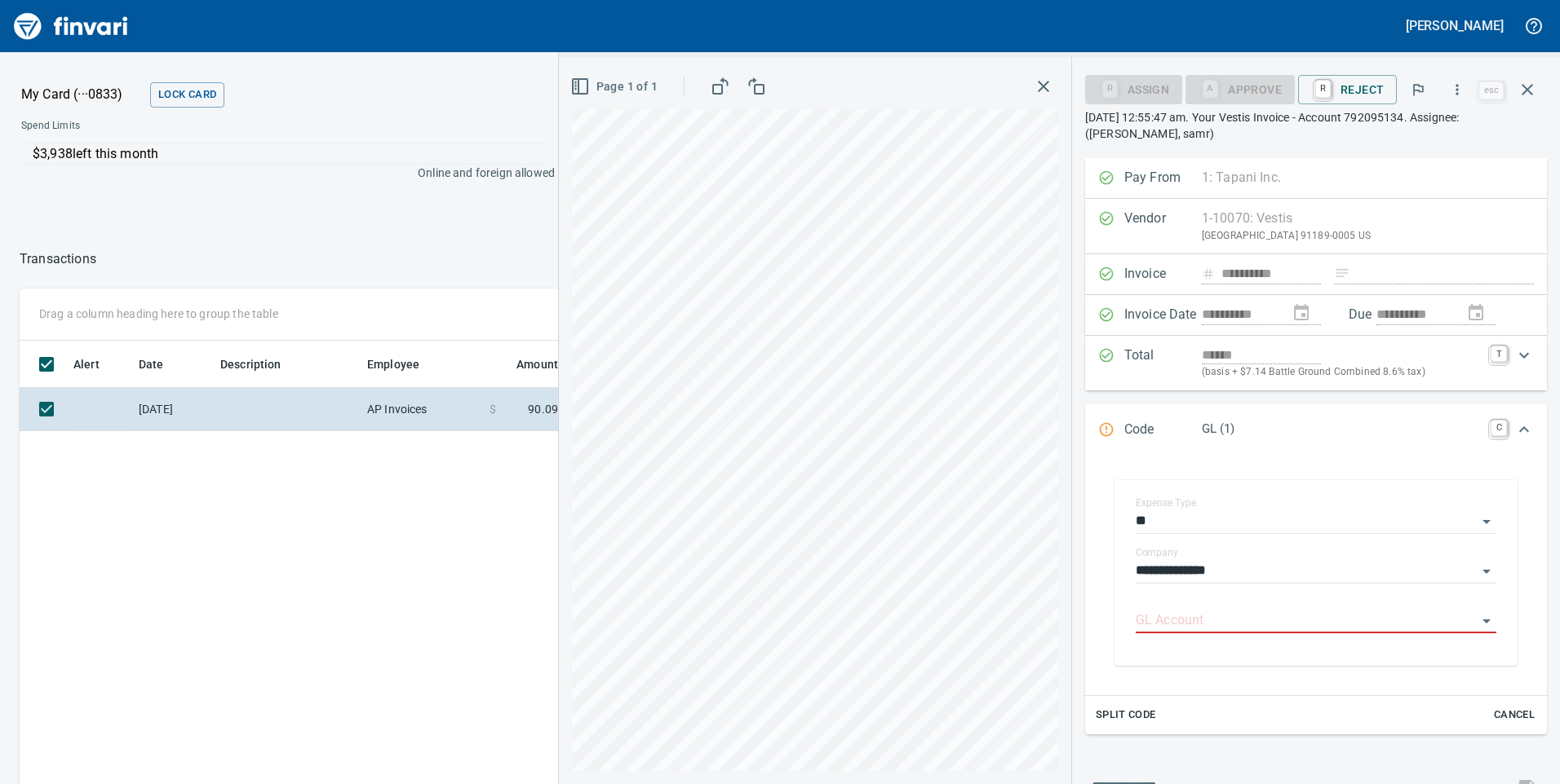
click at [1150, 557] on label "Company" at bounding box center [1157, 553] width 43 height 10
click at [1181, 615] on input "GL Account" at bounding box center [1306, 621] width 341 height 23
drag, startPoint x: 1290, startPoint y: 658, endPoint x: 1300, endPoint y: 647, distance: 14.9
click at [1299, 652] on li "7100.75.10: FA Supplies" at bounding box center [1311, 662] width 346 height 39
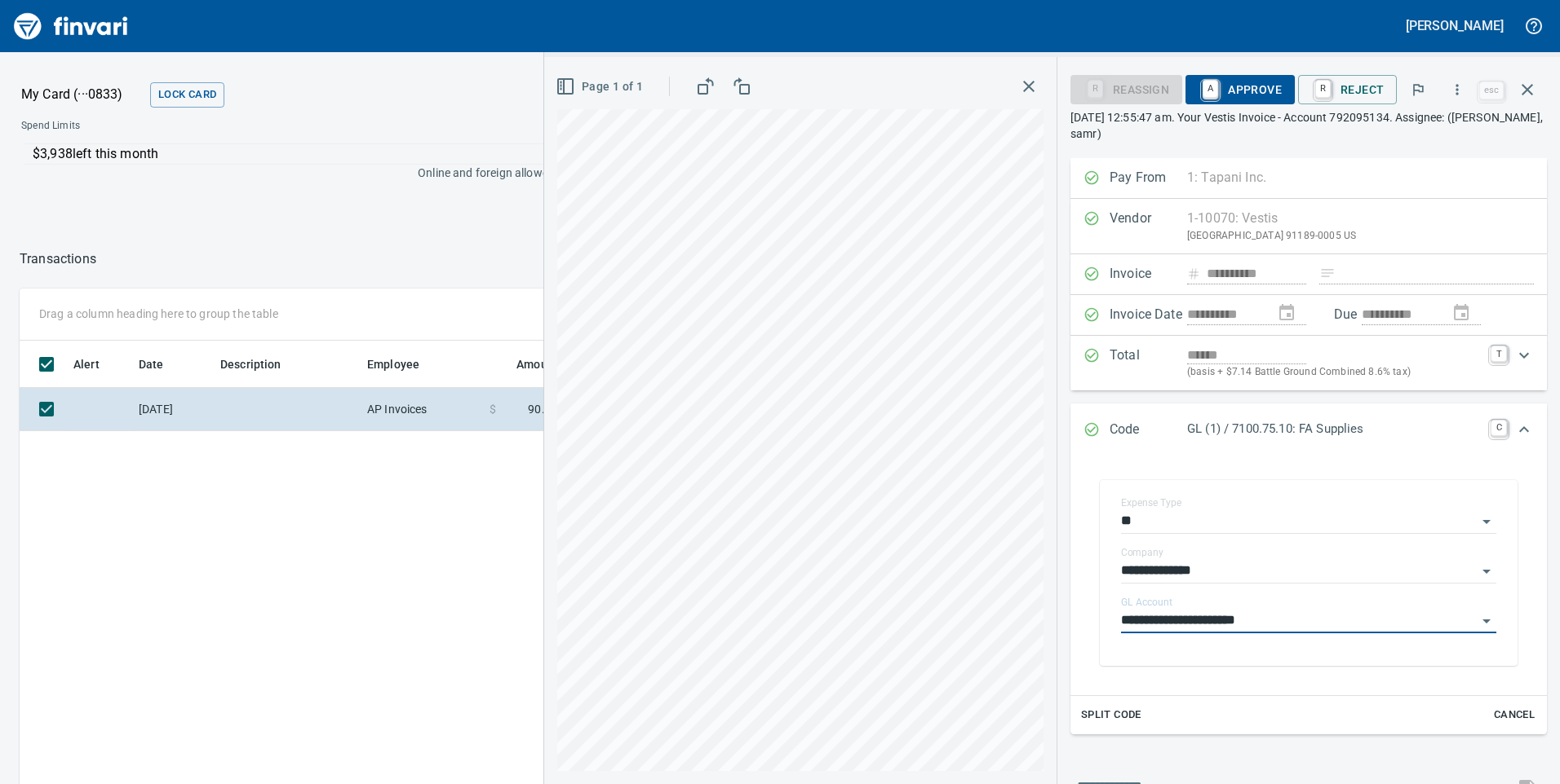
type input "**********"
click at [1251, 97] on span "A Approve" at bounding box center [1240, 89] width 83 height 28
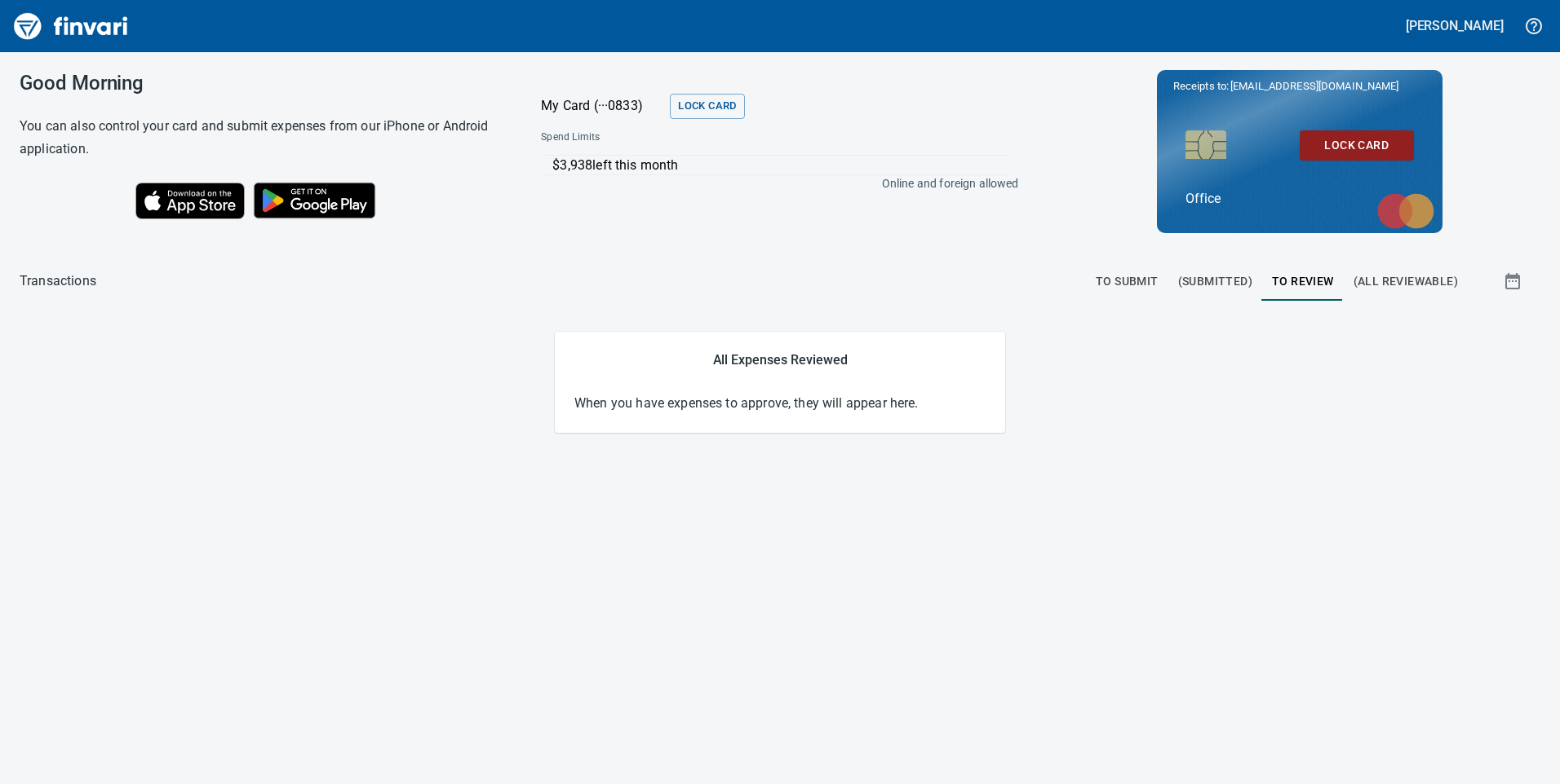
drag, startPoint x: 566, startPoint y: 160, endPoint x: 688, endPoint y: 160, distance: 122.0
click at [688, 160] on td "$3,938 left this month" at bounding box center [777, 165] width 466 height 21
click at [1203, 281] on span "(Submitted)" at bounding box center [1215, 282] width 74 height 21
click at [1122, 277] on span "To Submit" at bounding box center [1127, 282] width 63 height 21
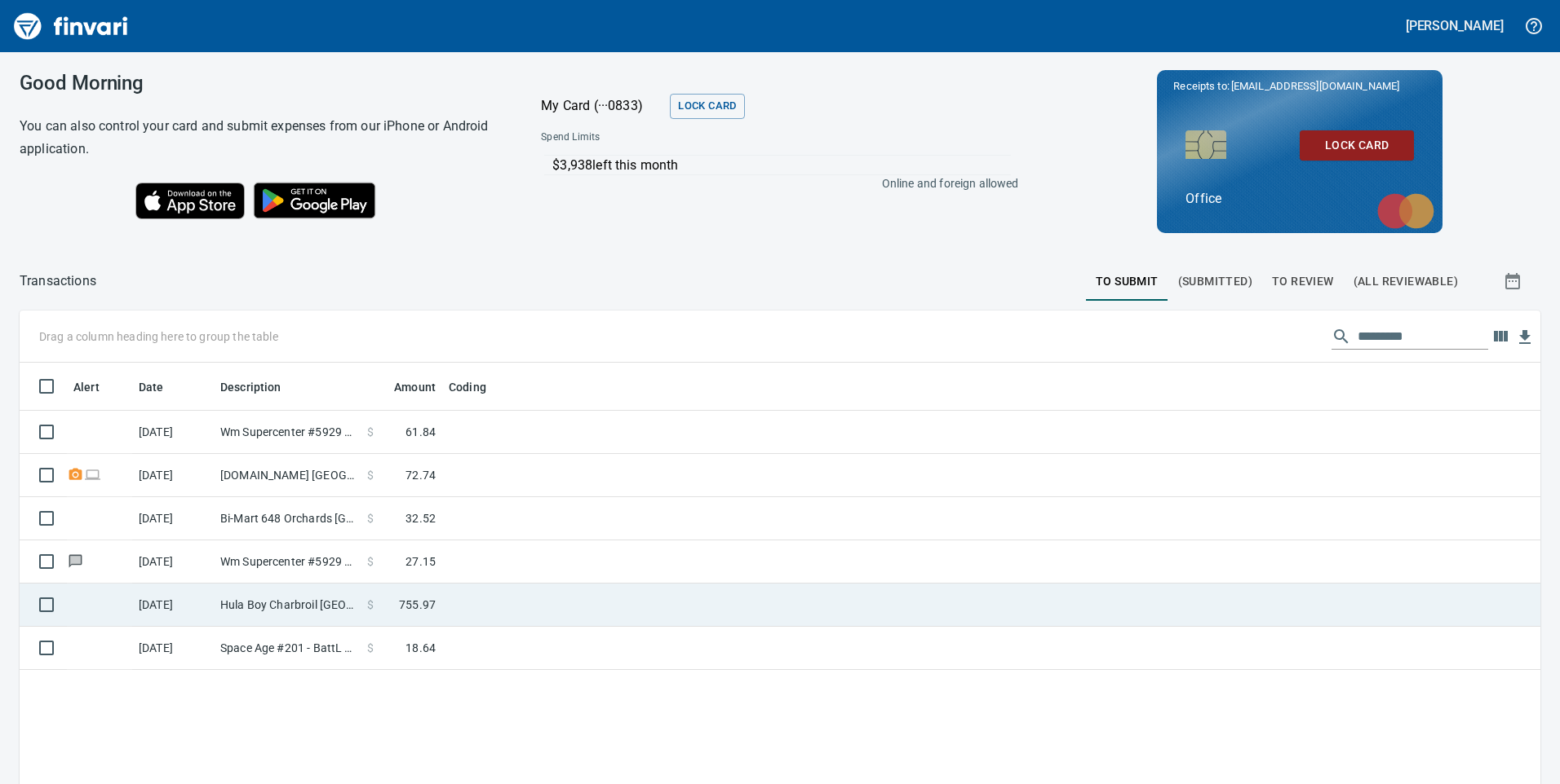
scroll to position [184, 0]
